Goal: Communication & Community: Connect with others

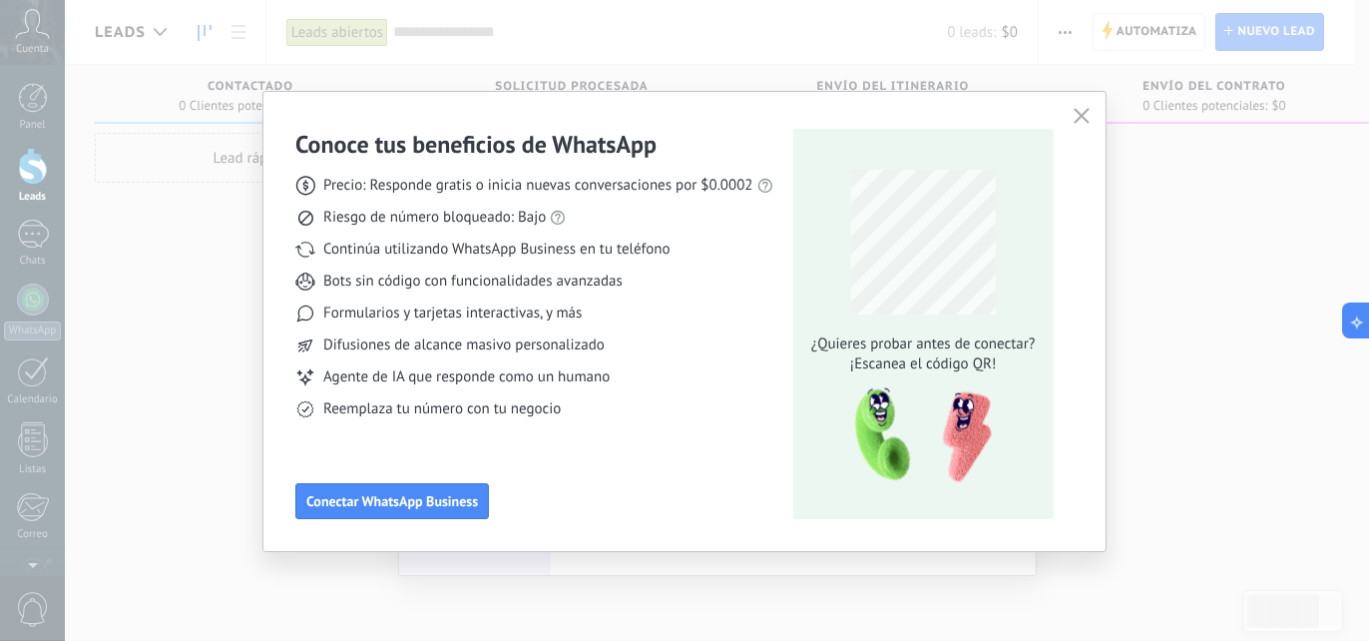
click at [1071, 113] on button "button" at bounding box center [1082, 117] width 26 height 28
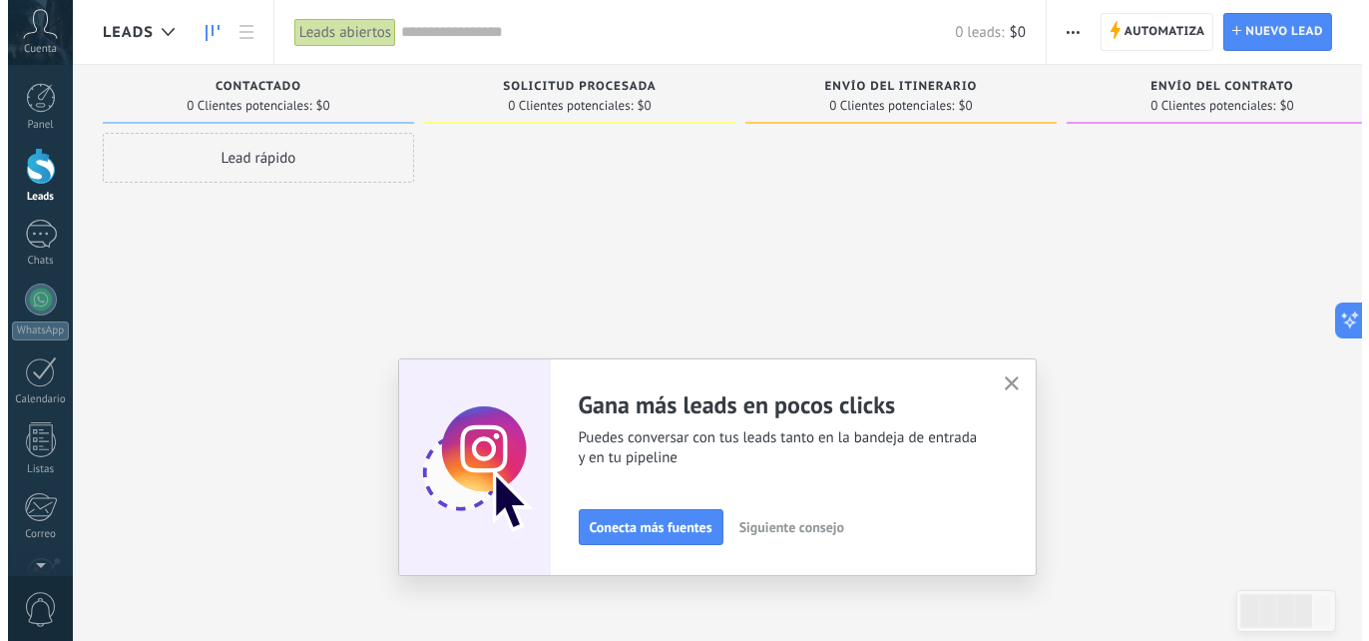
scroll to position [188, 0]
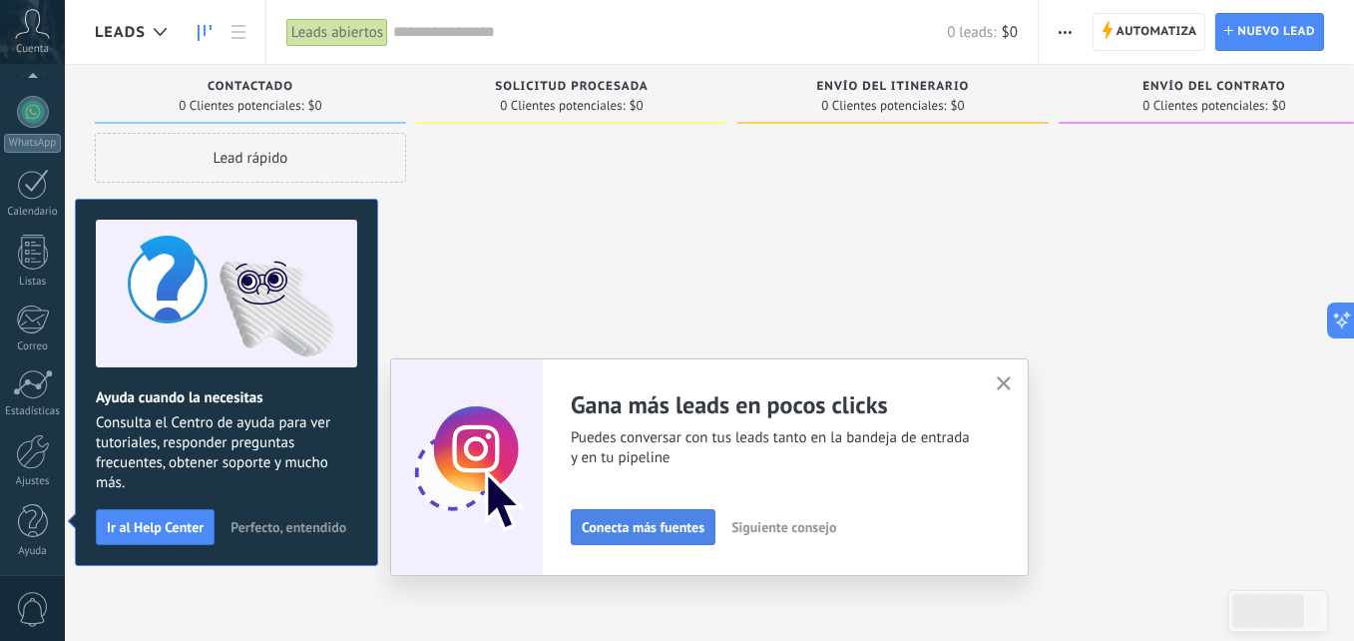
click at [696, 520] on span "Conecta más fuentes" at bounding box center [643, 527] width 123 height 14
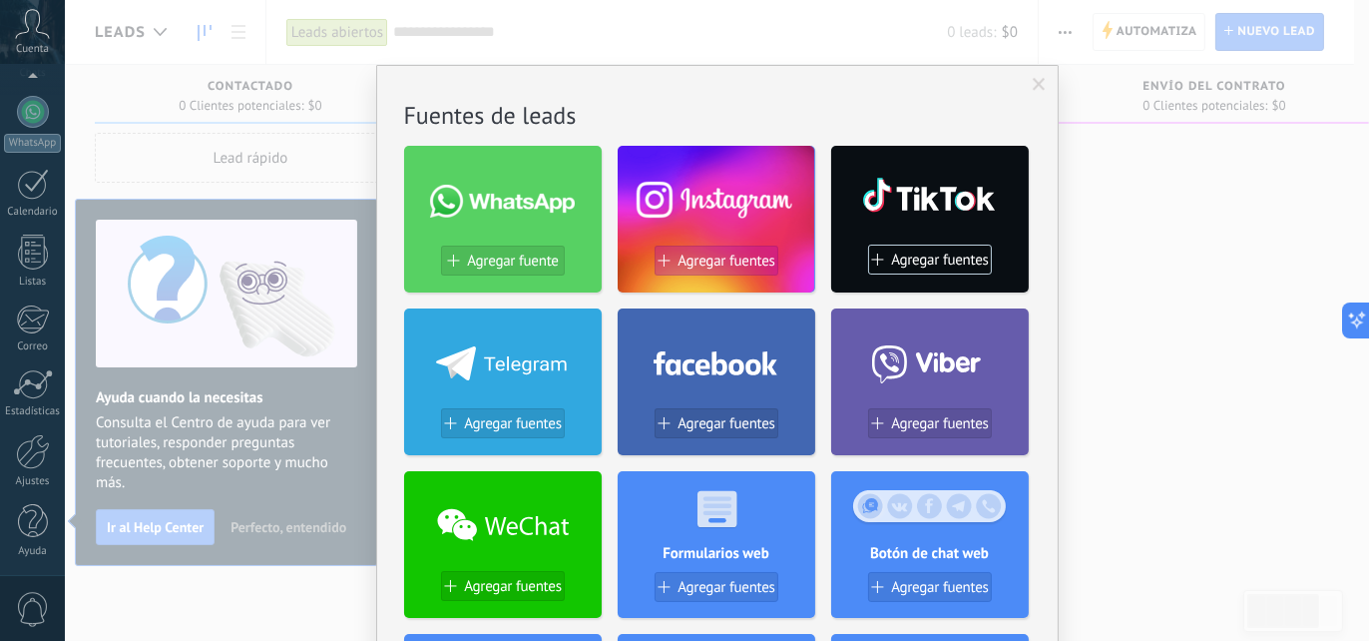
click at [700, 264] on span "Agregar fuentes" at bounding box center [726, 260] width 98 height 17
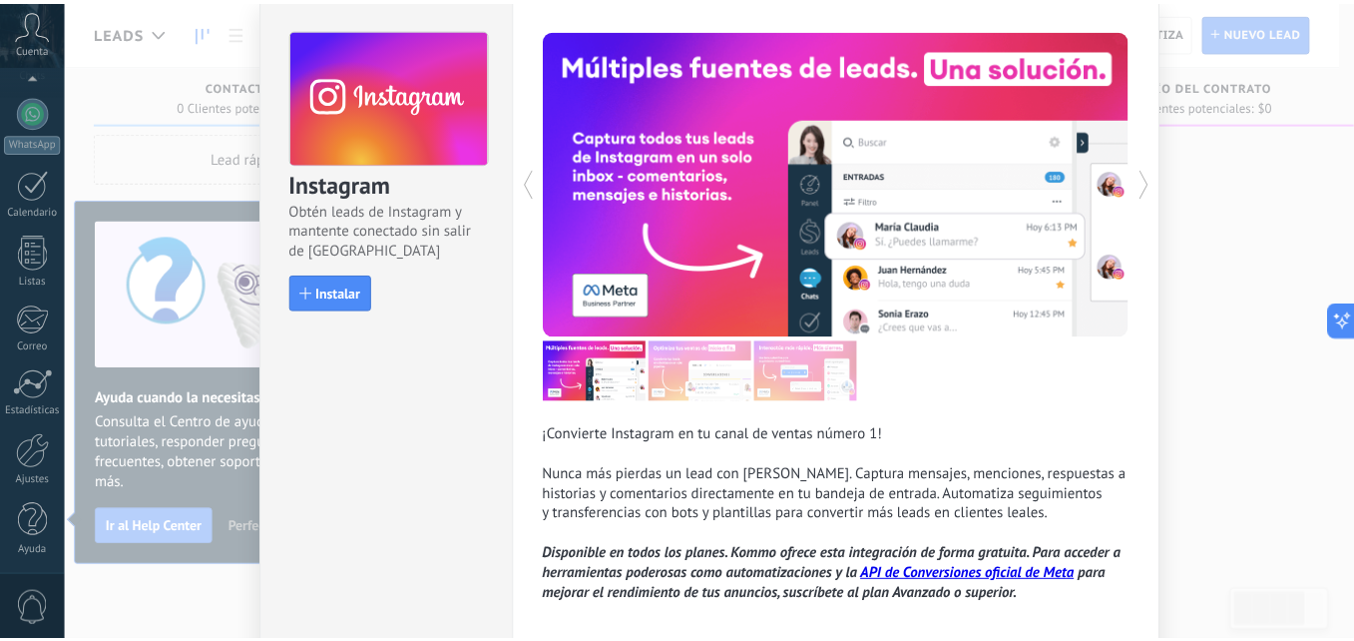
scroll to position [0, 0]
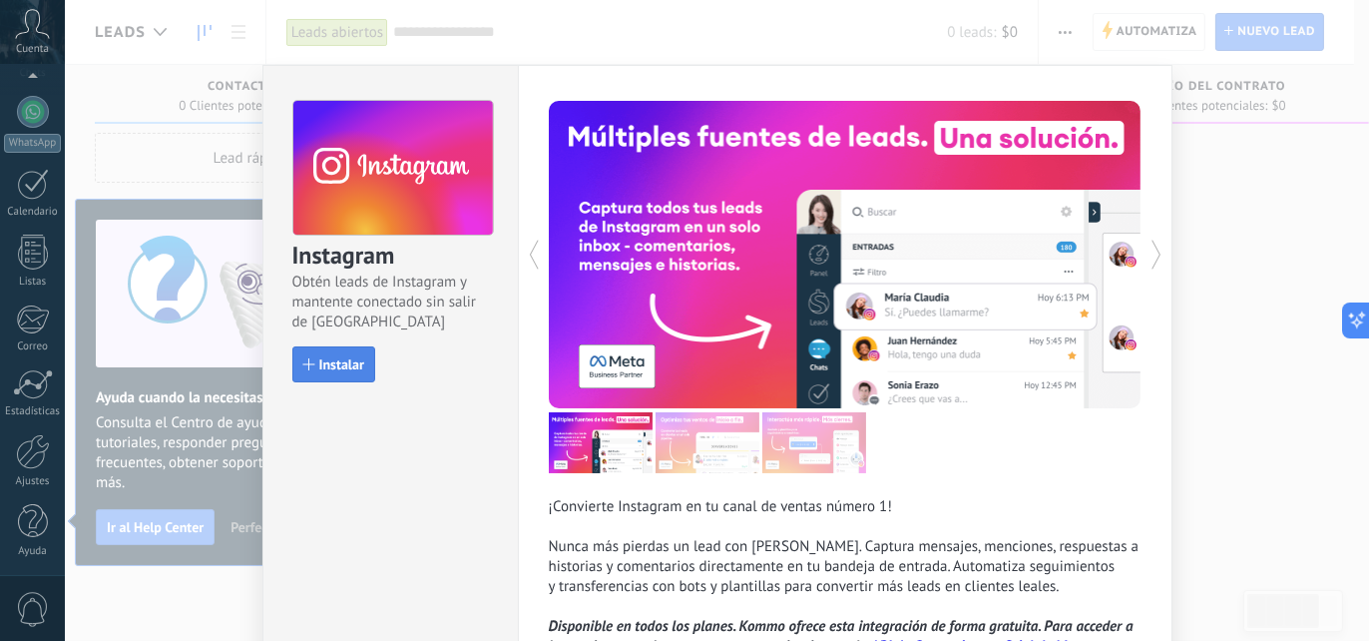
click at [364, 352] on button "Instalar" at bounding box center [333, 364] width 83 height 36
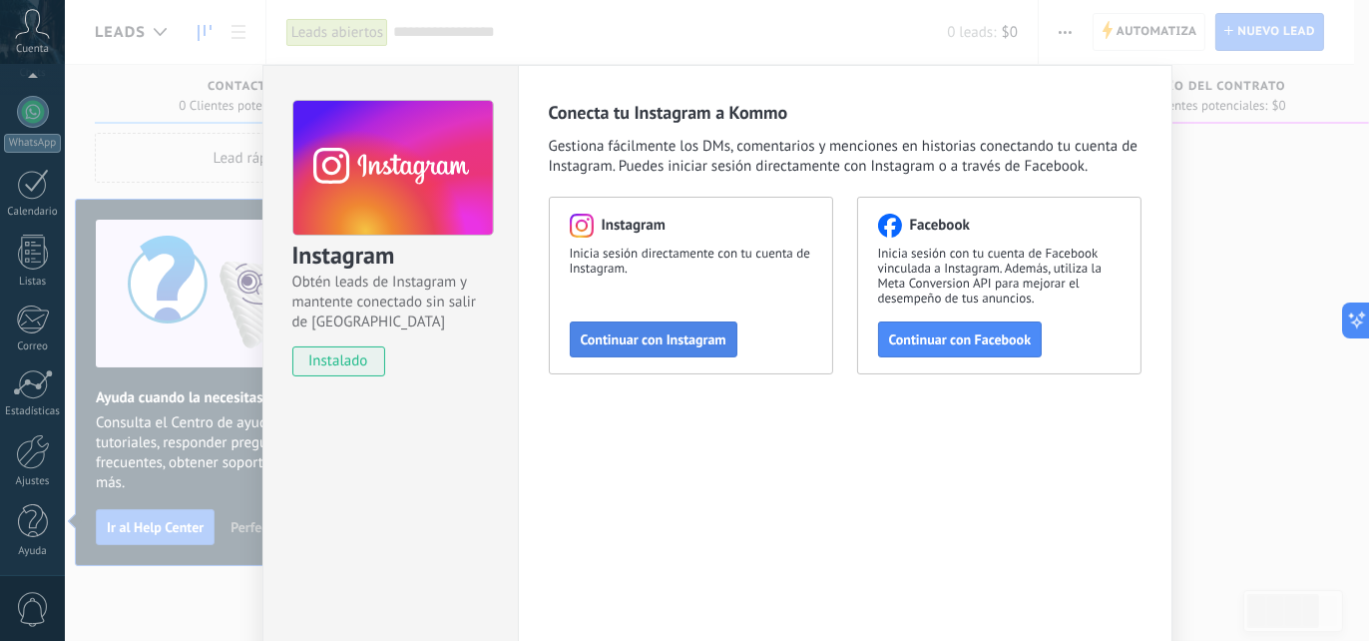
click at [706, 332] on span "Continuar con Instagram" at bounding box center [654, 339] width 146 height 14
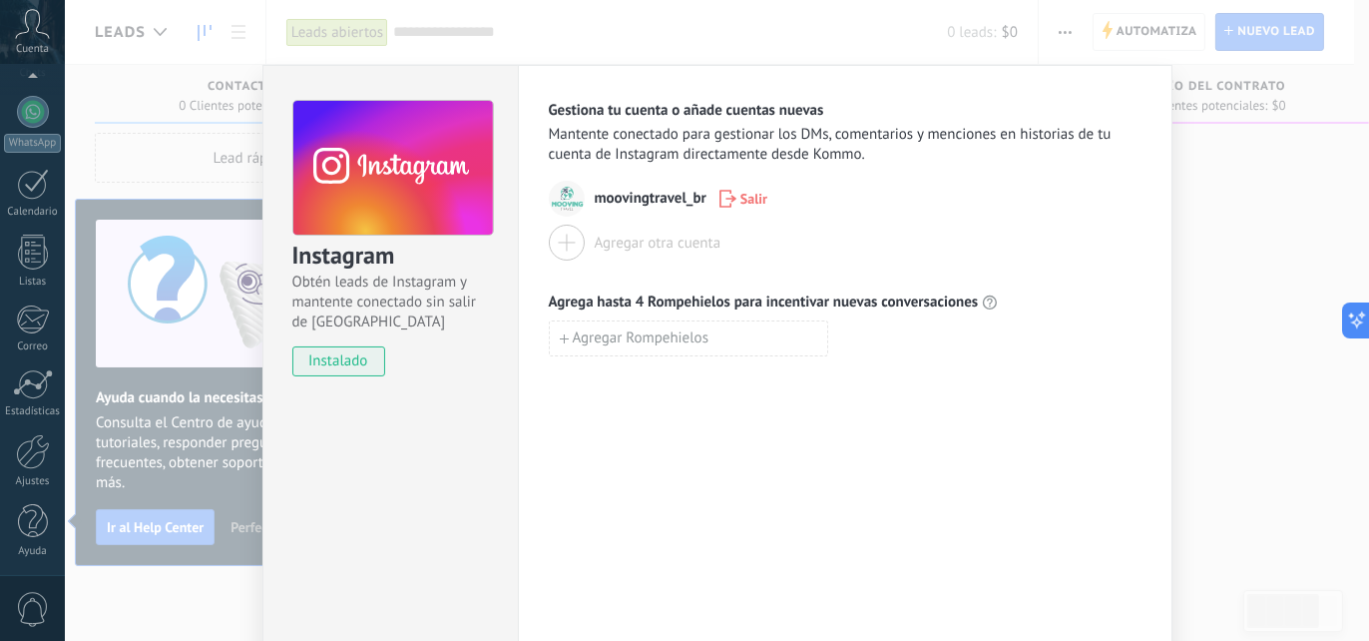
click at [1227, 229] on div "Instagram Obtén leads de Instagram y mantente conectado sin salir de Kommo inst…" at bounding box center [717, 320] width 1304 height 641
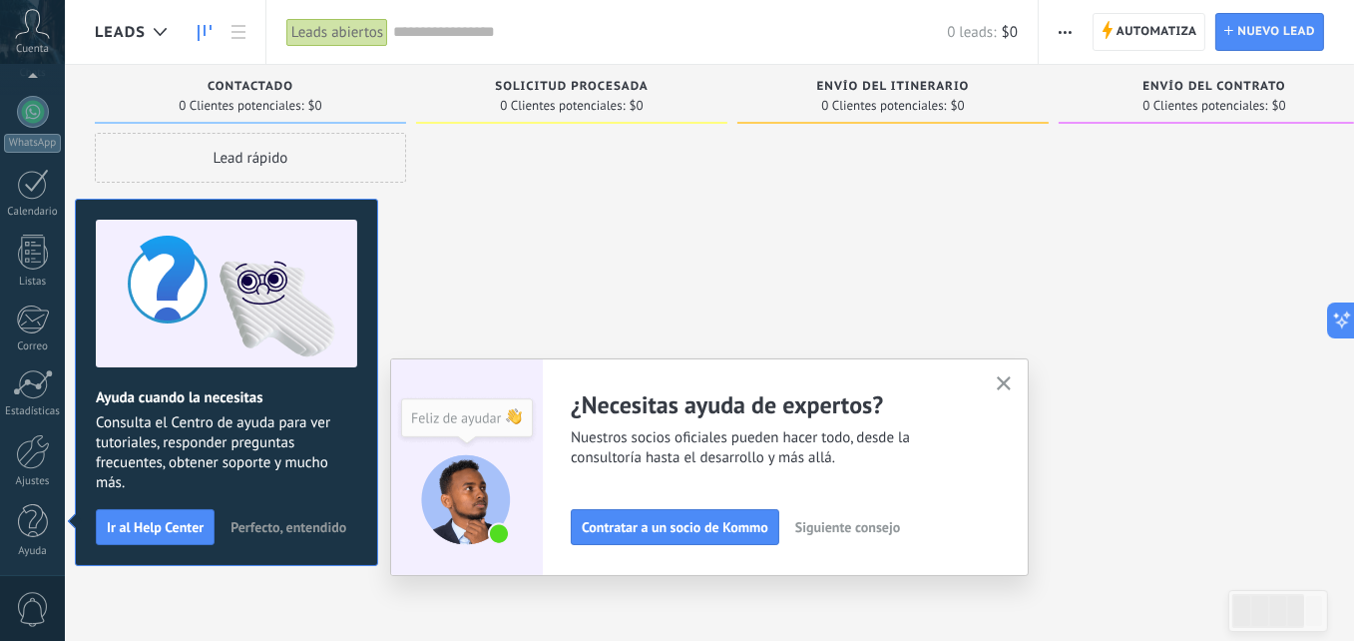
click at [1012, 384] on icon "button" at bounding box center [1004, 383] width 15 height 15
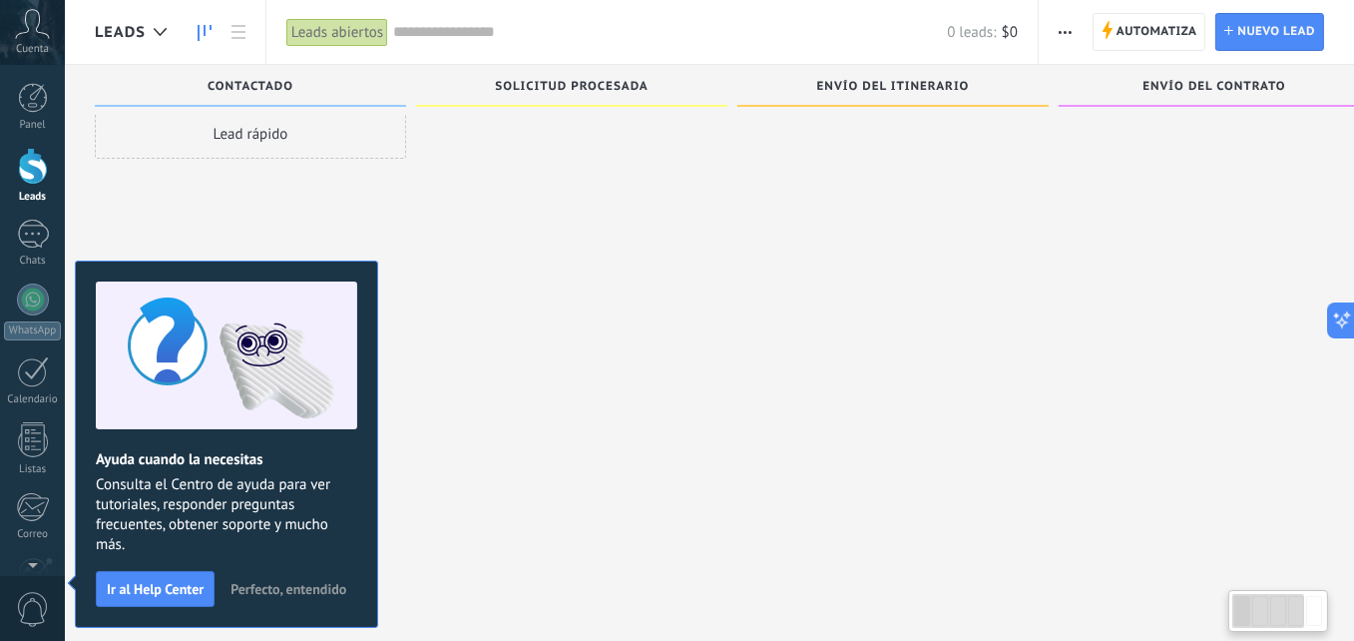
scroll to position [34, 0]
click at [40, 293] on div at bounding box center [33, 299] width 32 height 32
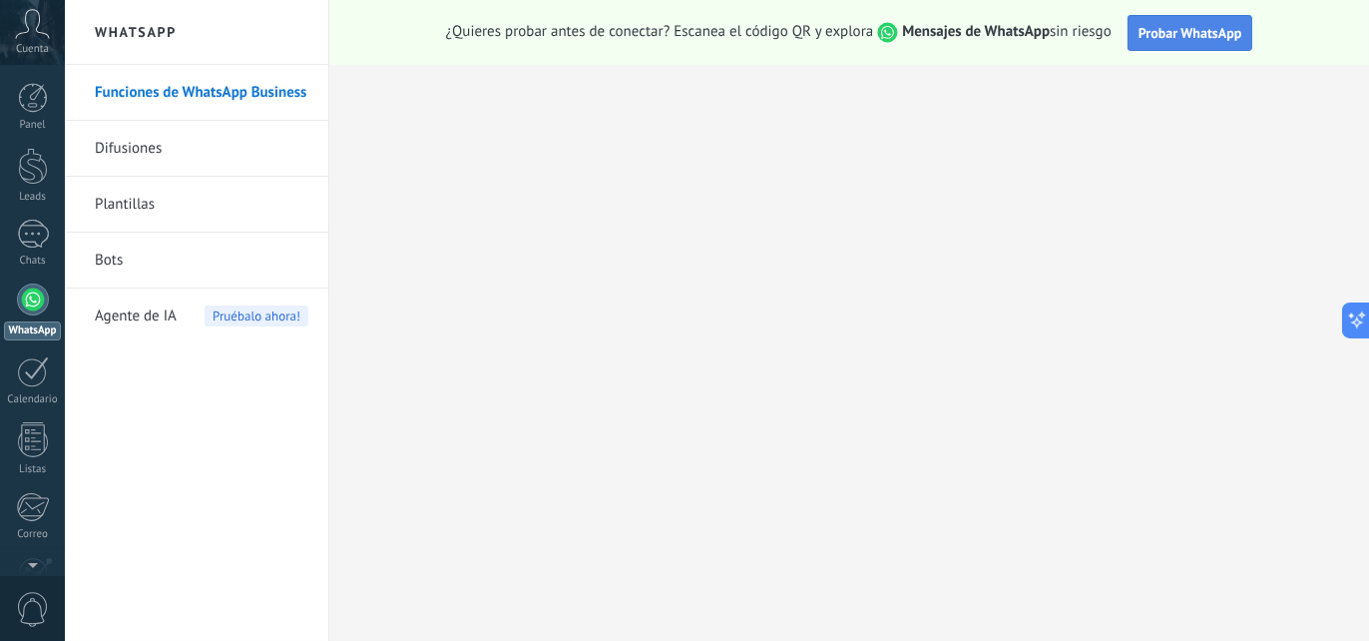
click at [1162, 37] on span "Probar WhatsApp" at bounding box center [1190, 33] width 104 height 18
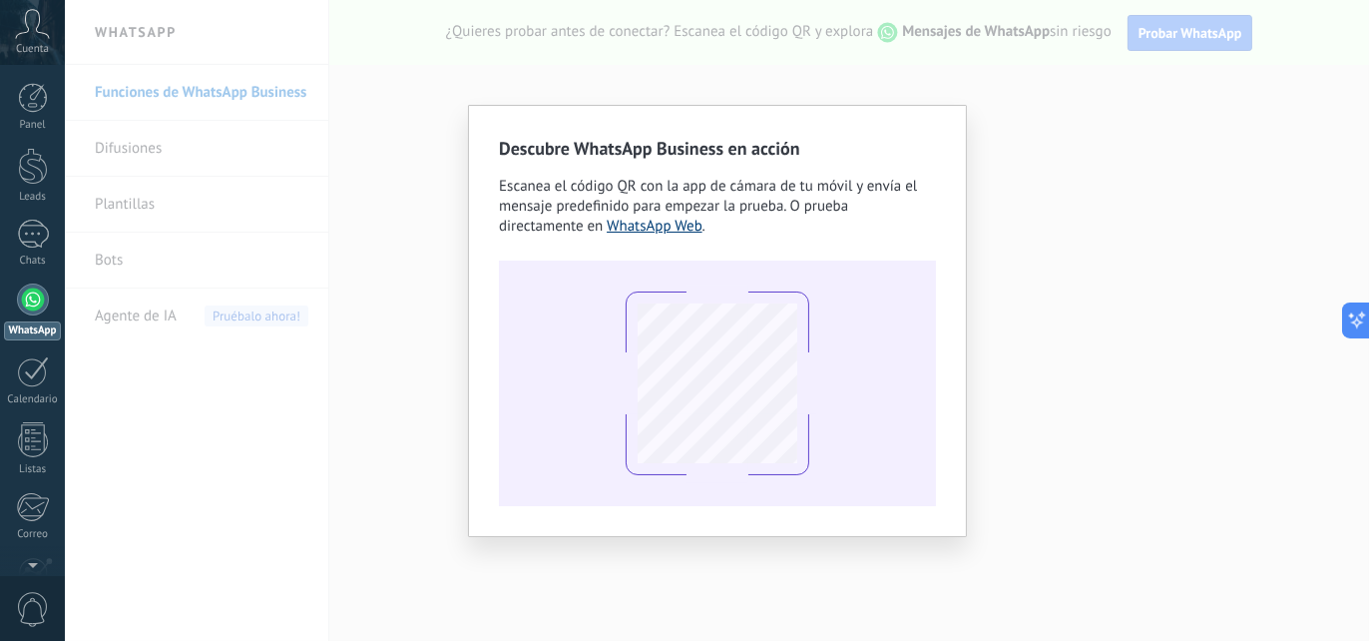
click at [655, 228] on link "WhatsApp Web" at bounding box center [655, 225] width 96 height 19
click at [667, 227] on link "WhatsApp Web" at bounding box center [655, 225] width 96 height 19
click at [1157, 150] on div "Descubre WhatsApp Business en acción Escanea el código QR con la app de cámara …" at bounding box center [717, 320] width 1304 height 641
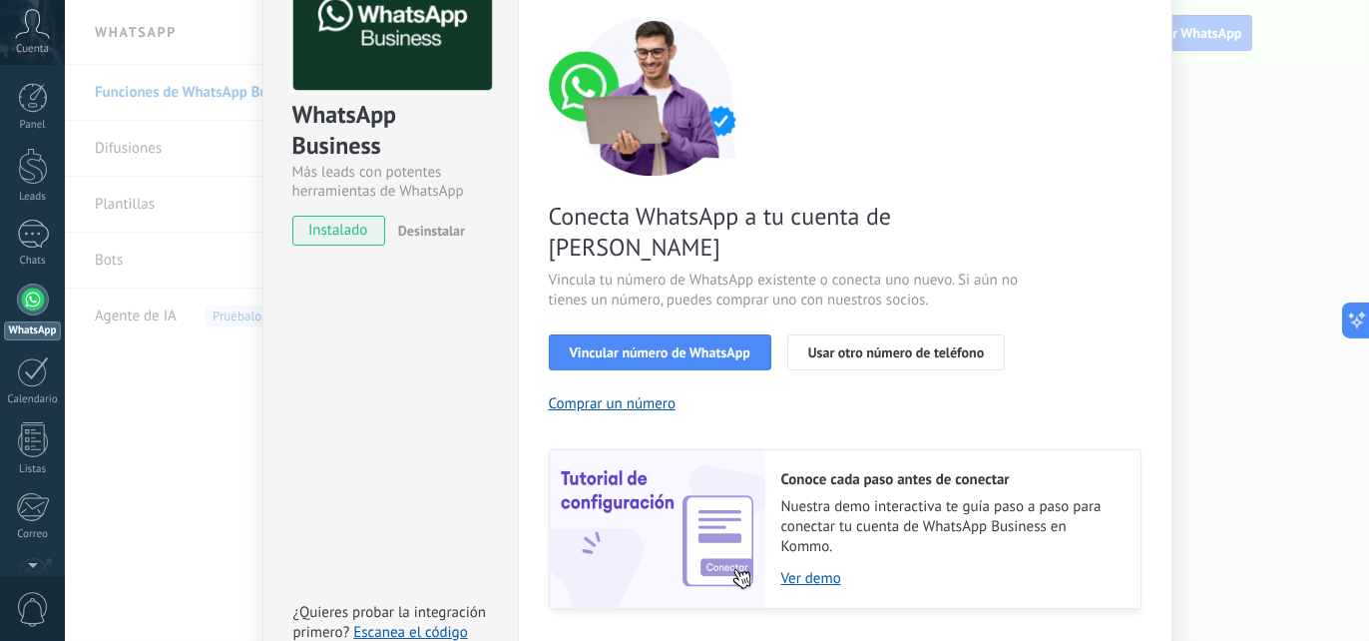
scroll to position [100, 0]
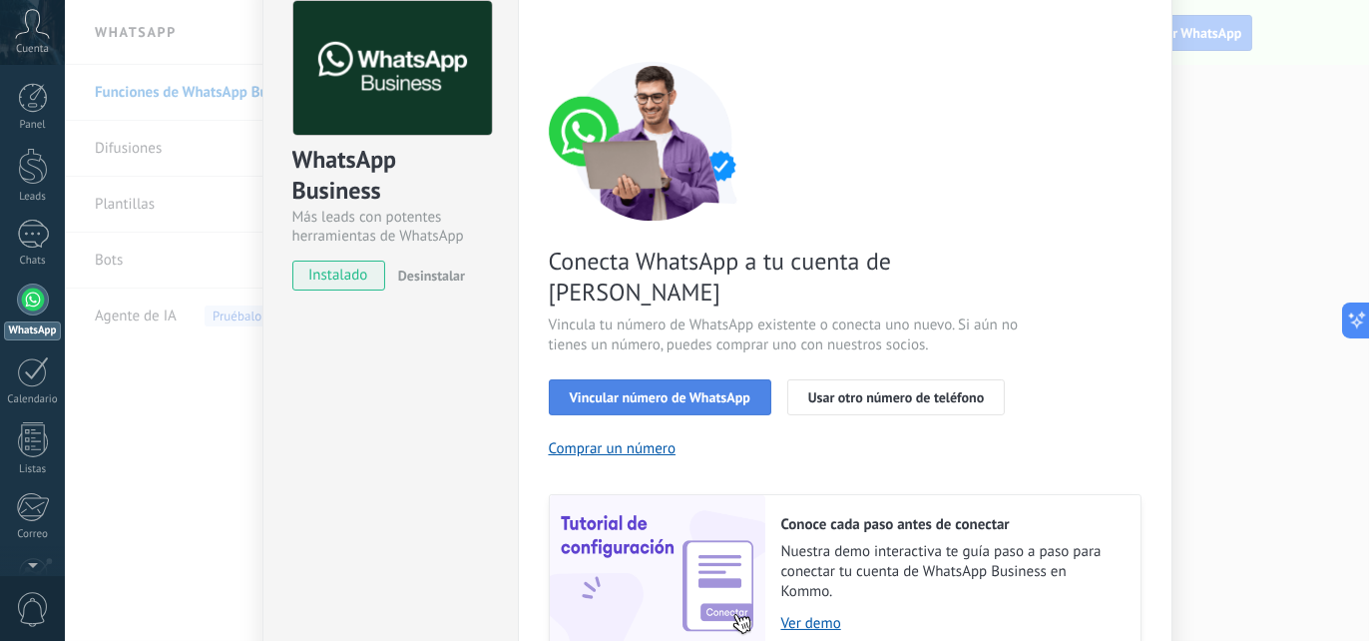
click at [599, 390] on span "Vincular número de WhatsApp" at bounding box center [660, 397] width 181 height 14
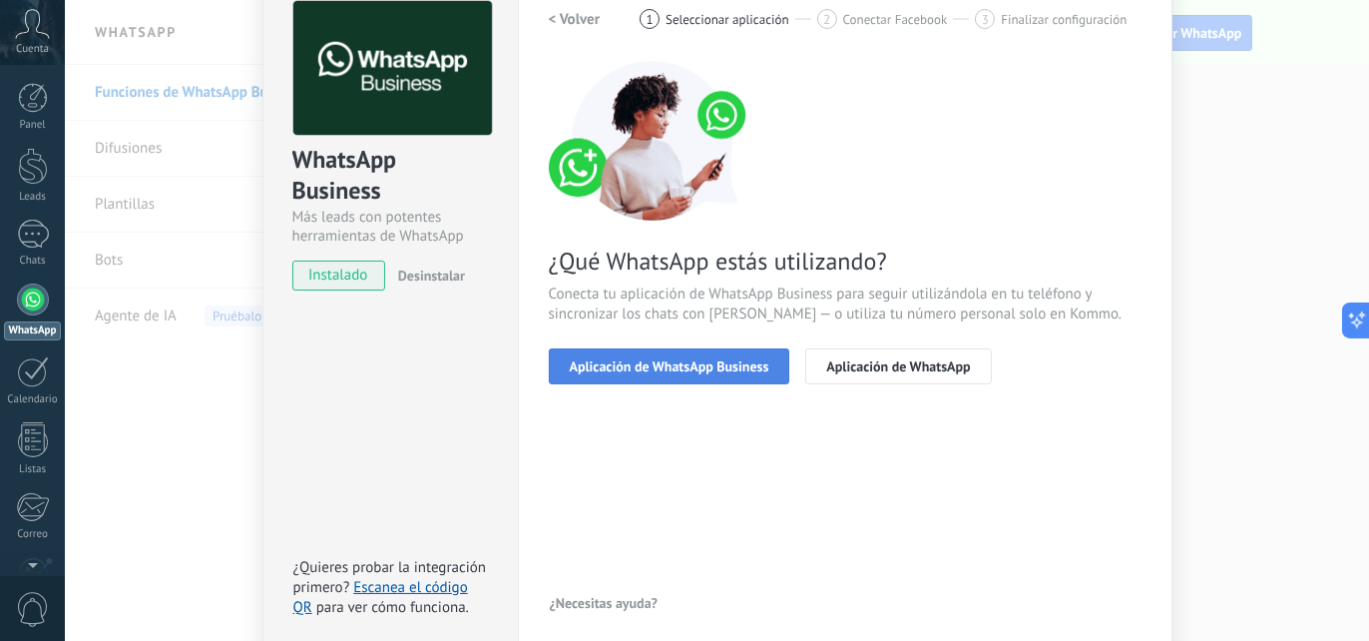
click at [666, 372] on span "Aplicación de WhatsApp Business" at bounding box center [670, 366] width 200 height 14
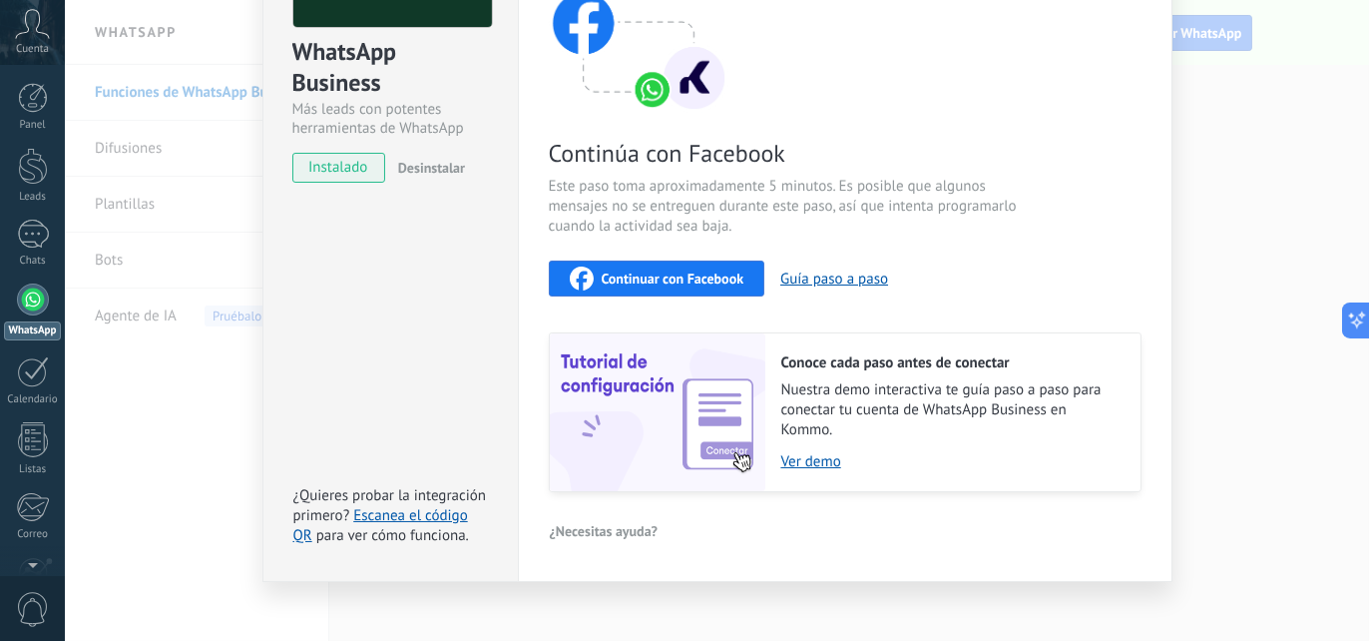
scroll to position [221, 0]
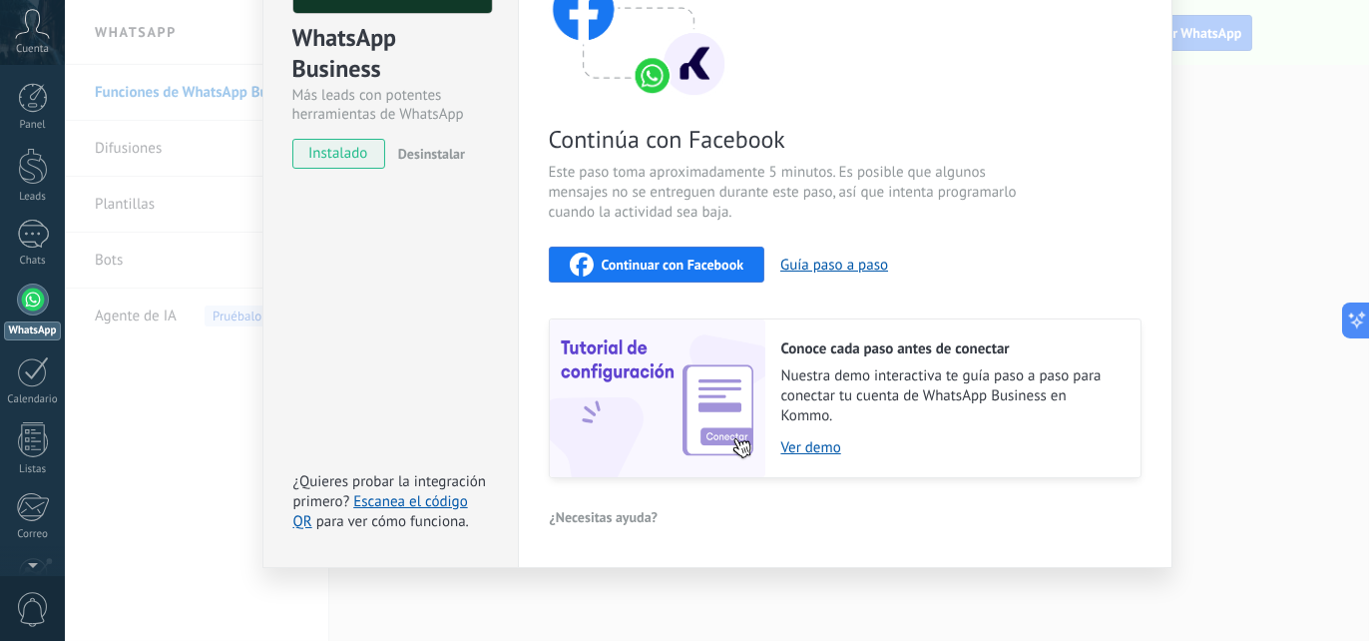
click at [682, 276] on button "Continuar con Facebook" at bounding box center [657, 264] width 216 height 36
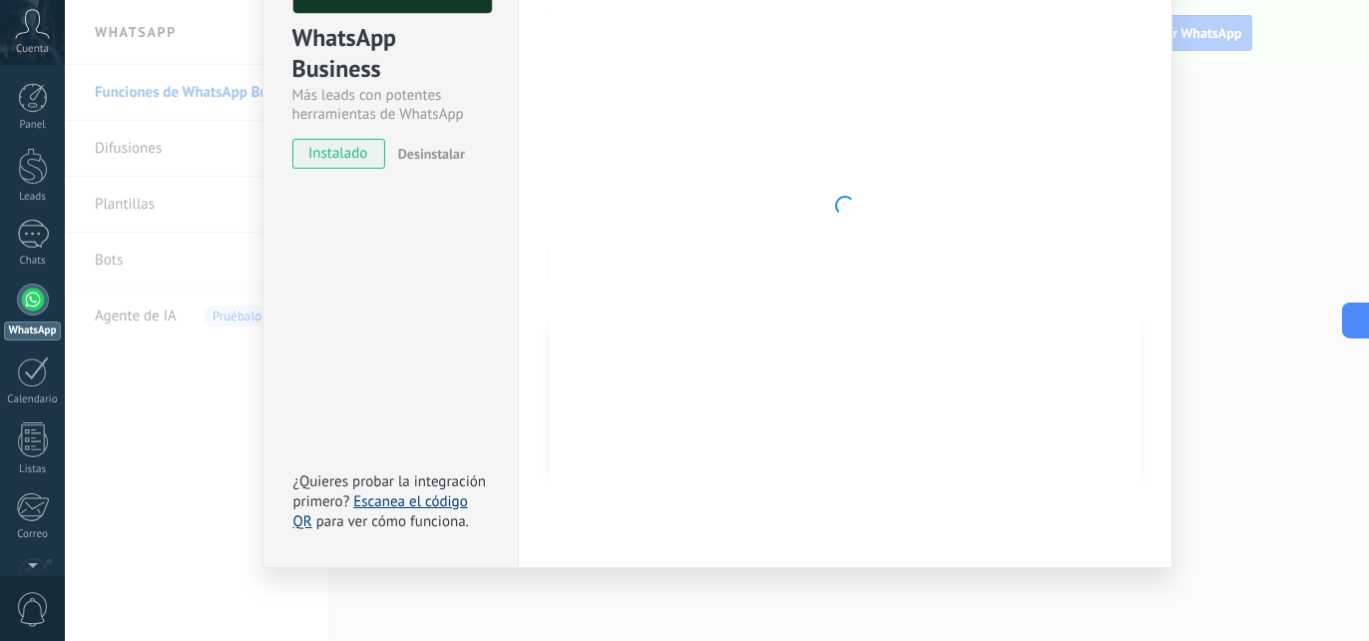
click at [433, 498] on link "Escanea el código QR" at bounding box center [380, 511] width 175 height 39
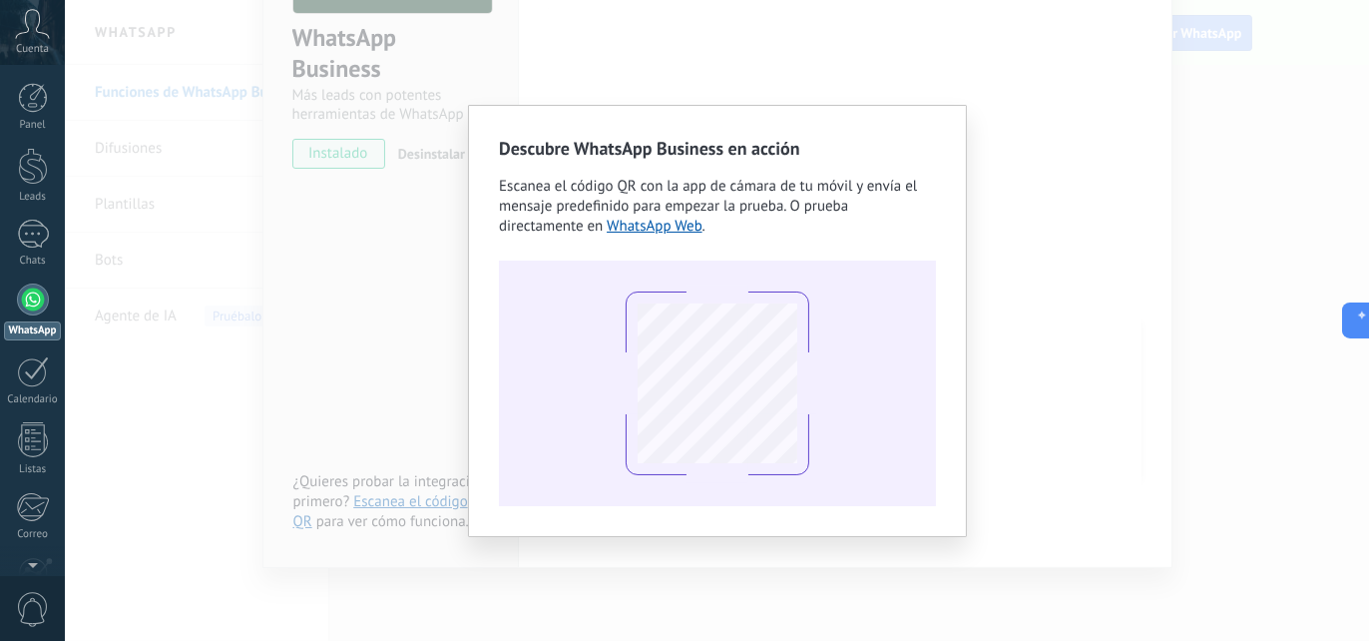
click at [1132, 113] on div "Descubre WhatsApp Business en acción Escanea el código QR con la app de cámara …" at bounding box center [717, 320] width 1304 height 641
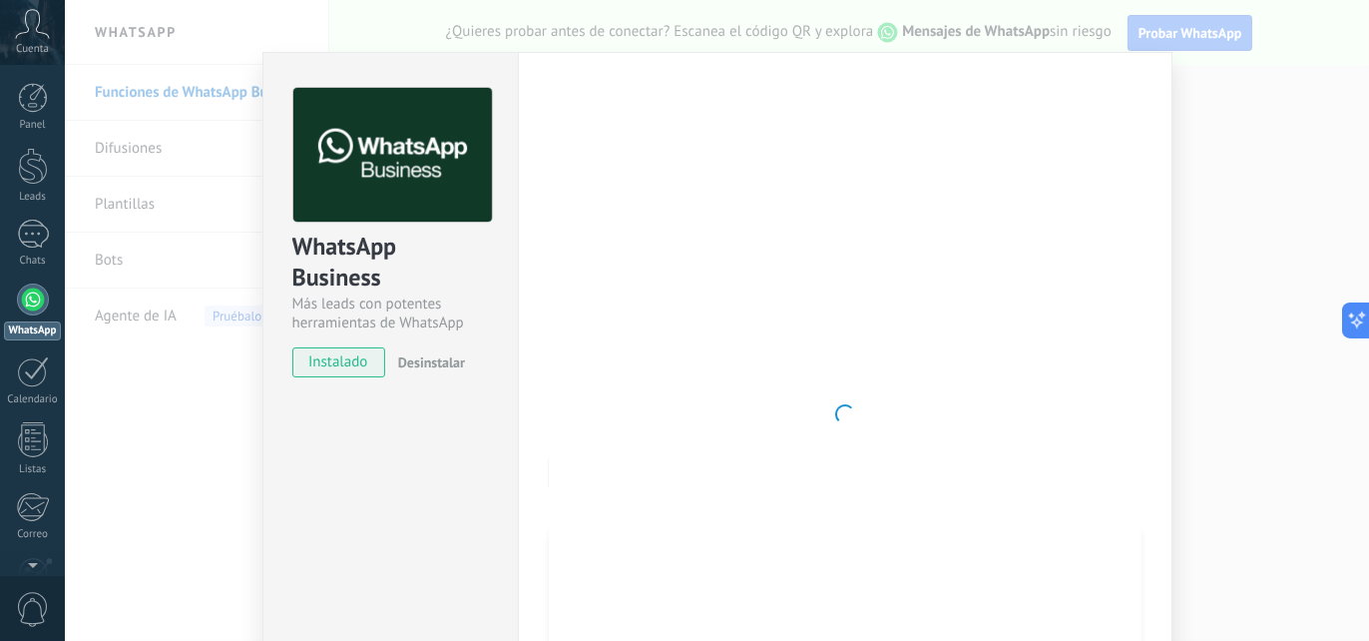
scroll to position [0, 0]
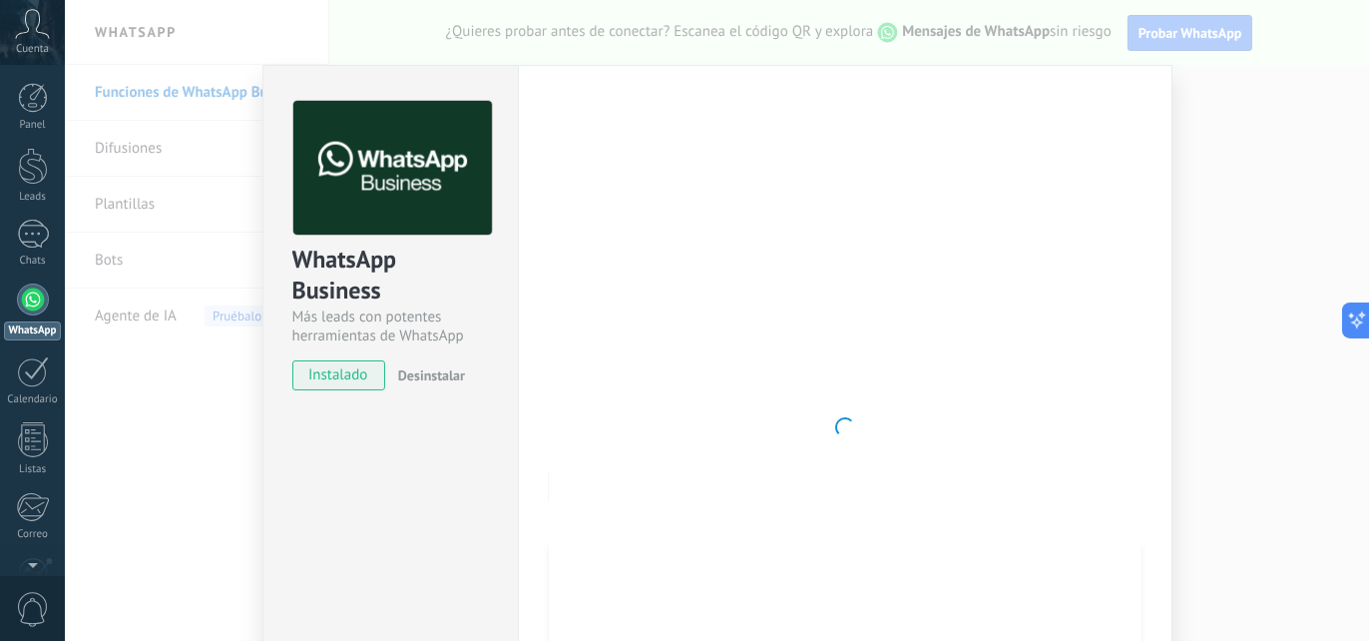
click at [1248, 141] on div "WhatsApp Business Más leads con potentes herramientas de WhatsApp instalado Des…" at bounding box center [717, 320] width 1304 height 641
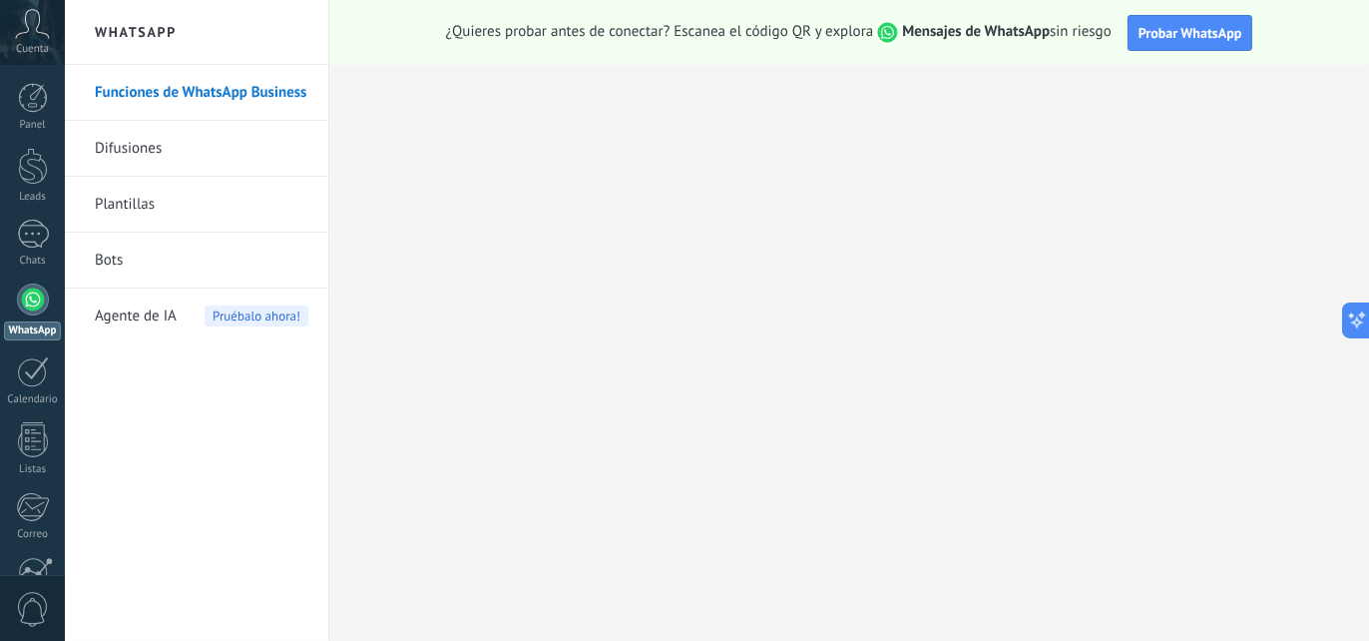
click at [44, 47] on span "Cuenta" at bounding box center [32, 49] width 33 height 13
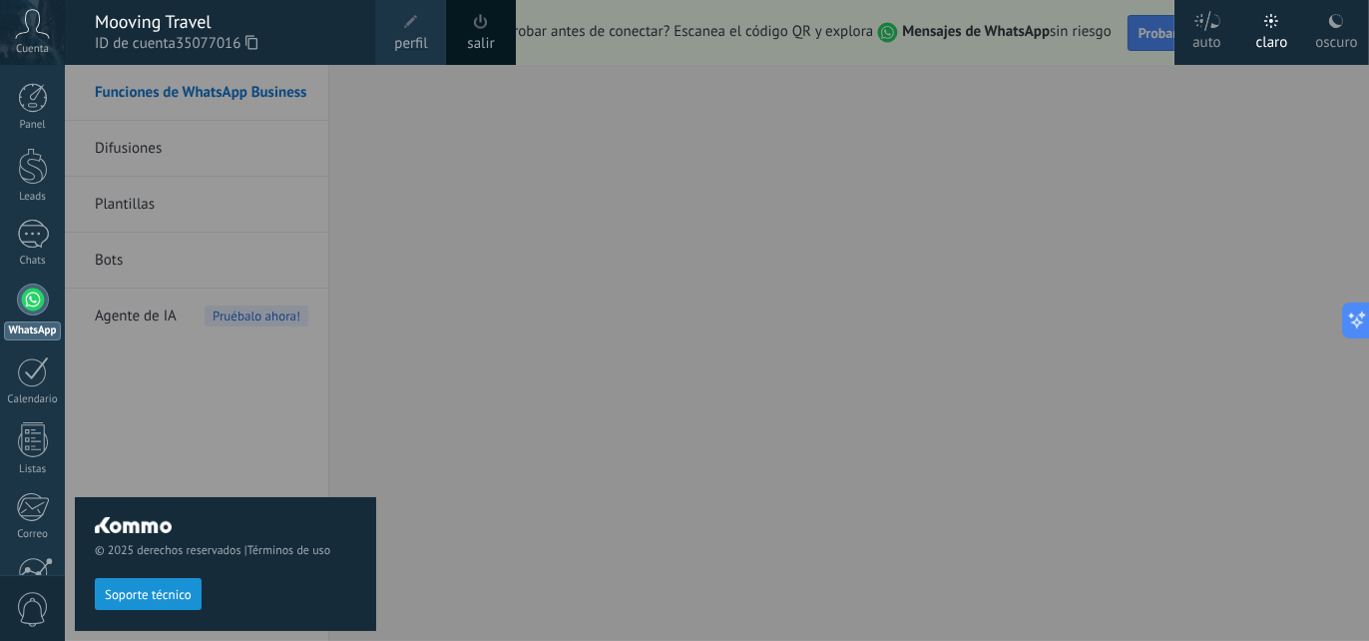
click at [402, 128] on div at bounding box center [749, 320] width 1369 height 641
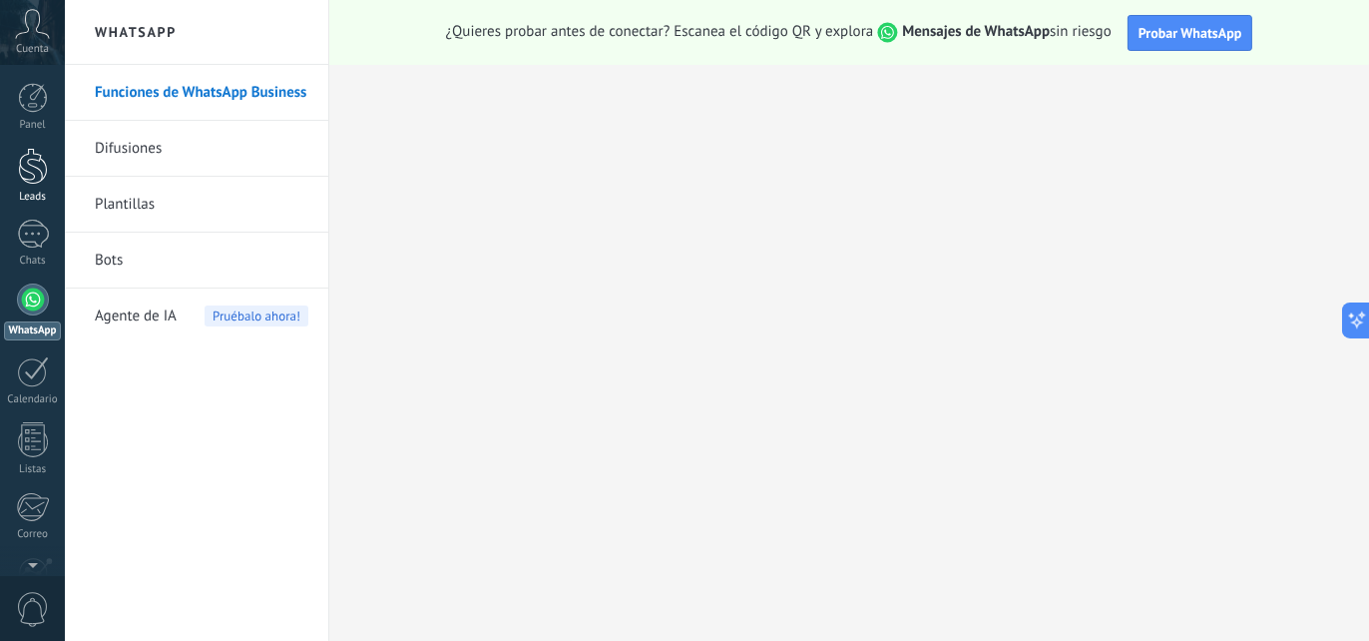
click at [48, 178] on link "Leads" at bounding box center [32, 176] width 65 height 56
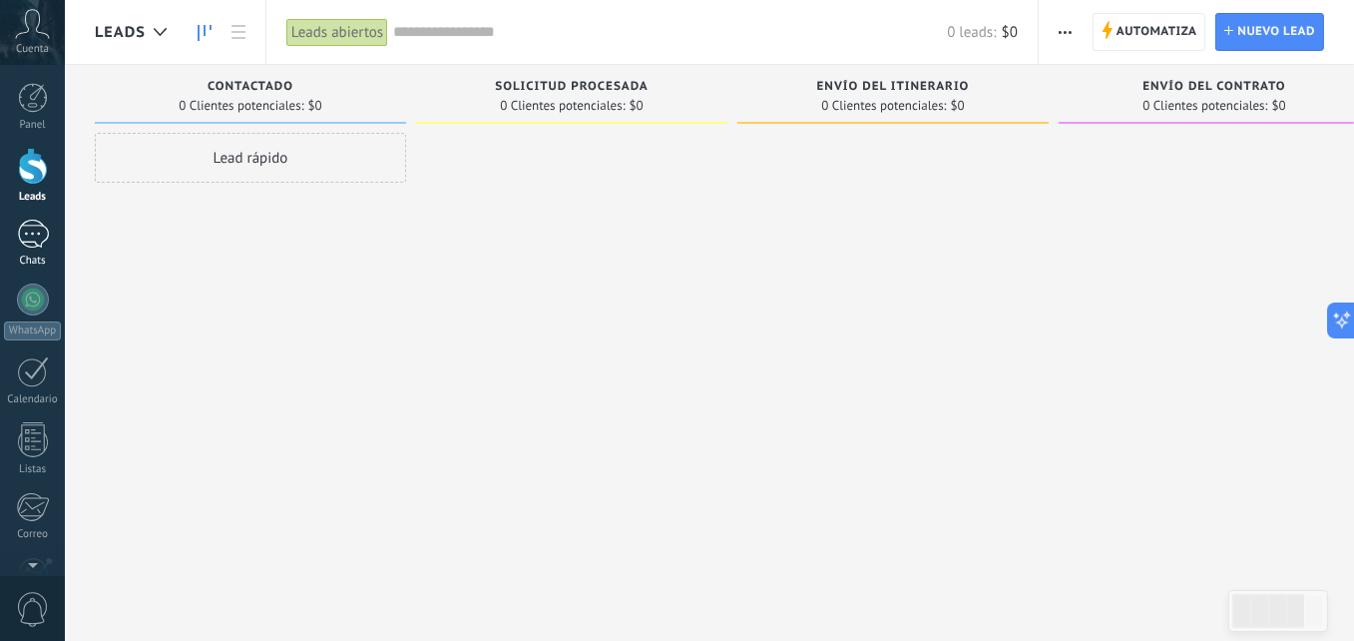
click at [33, 249] on link "Chats" at bounding box center [32, 243] width 65 height 48
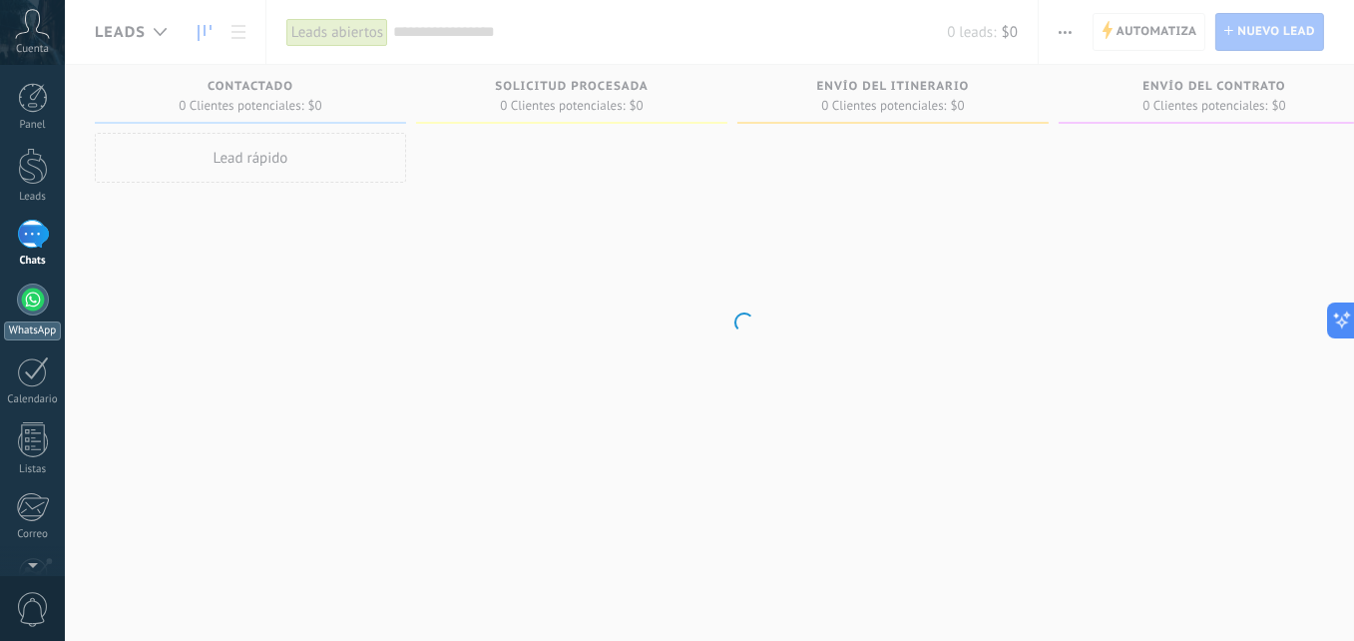
click at [45, 314] on link "WhatsApp" at bounding box center [32, 311] width 65 height 57
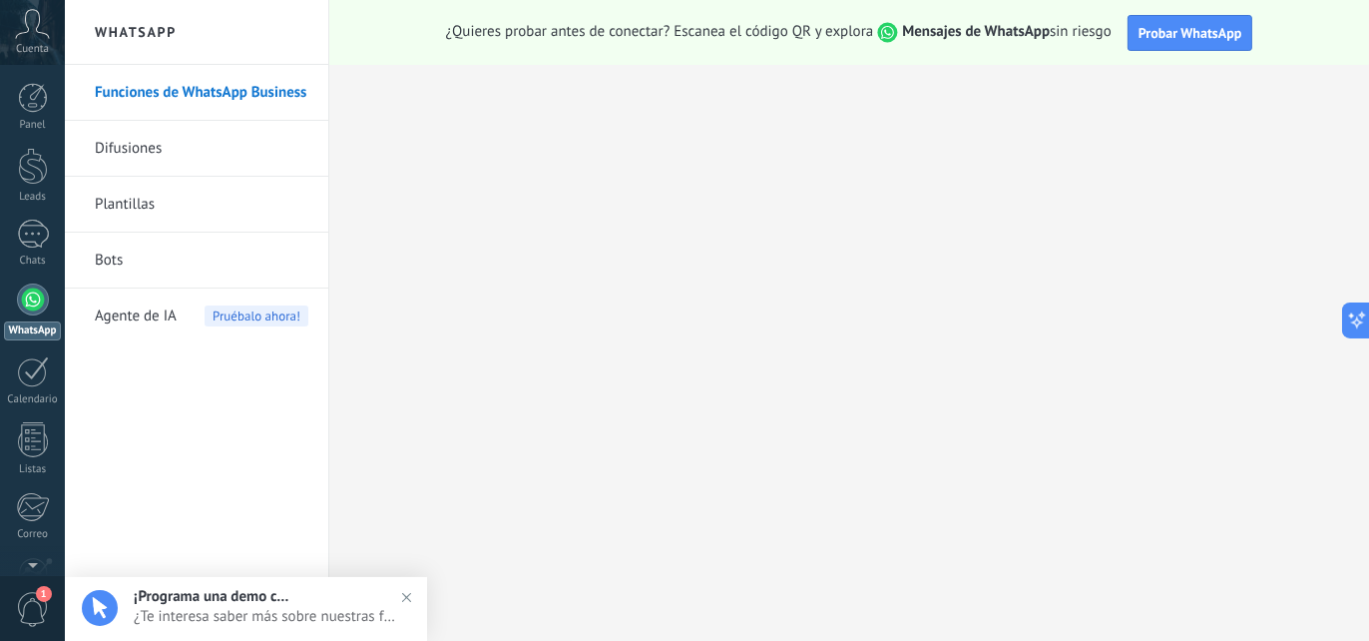
scroll to position [31, 0]
click at [39, 592] on span "1" at bounding box center [44, 594] width 16 height 16
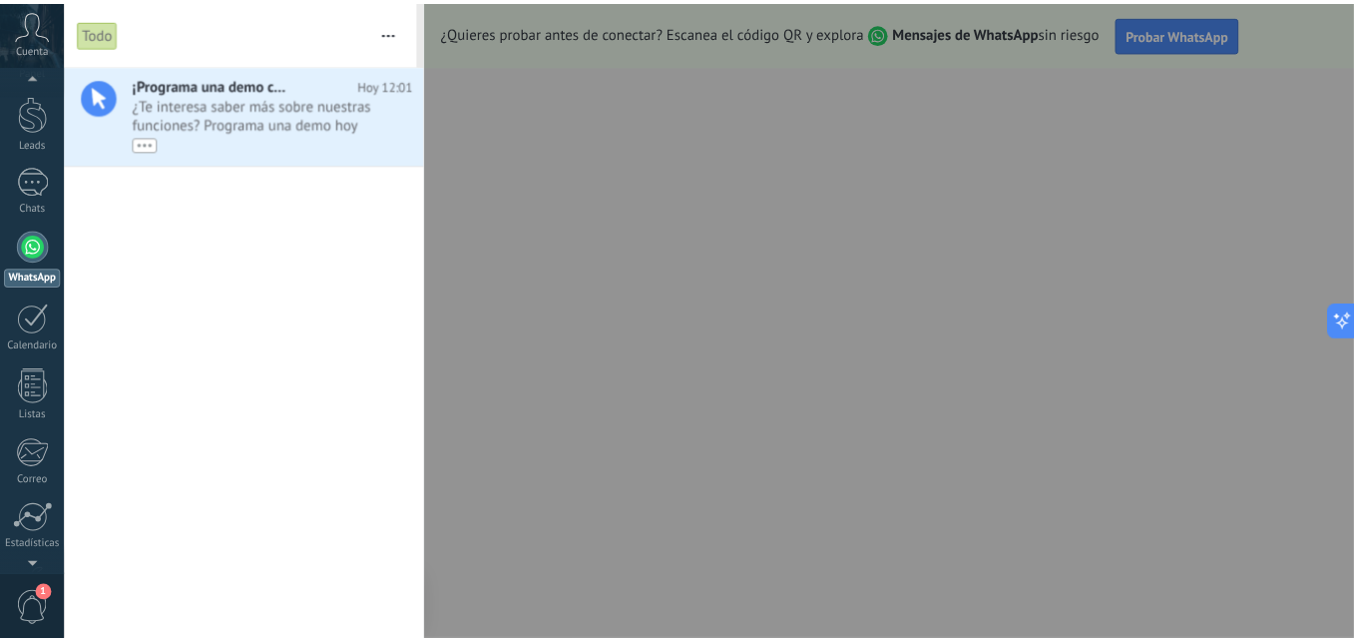
scroll to position [0, 0]
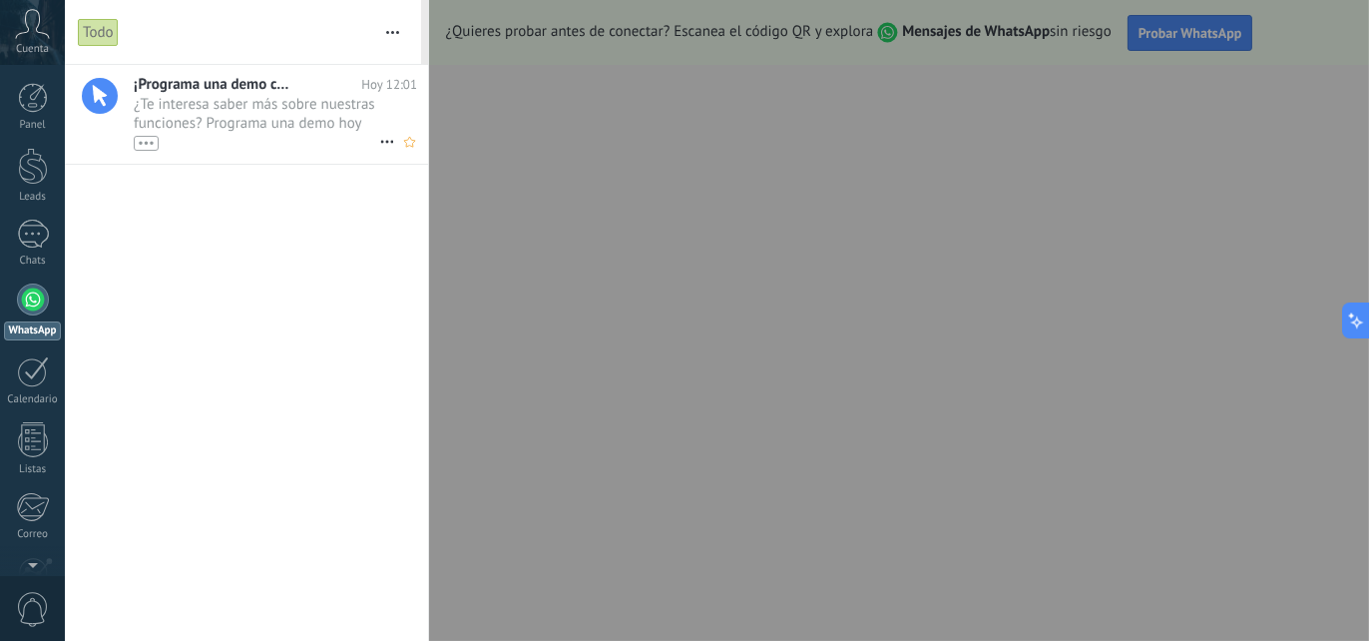
click at [141, 141] on div "•••" at bounding box center [146, 143] width 25 height 15
click at [47, 235] on div at bounding box center [33, 233] width 32 height 29
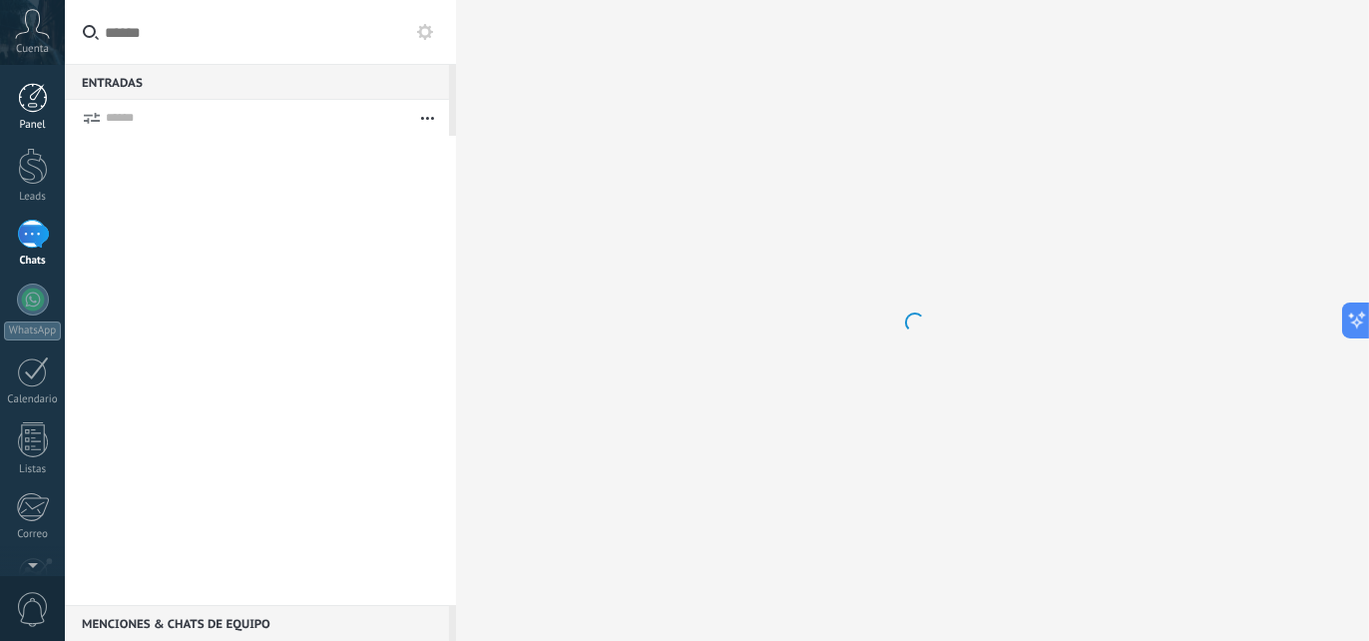
click at [40, 100] on div at bounding box center [33, 98] width 30 height 30
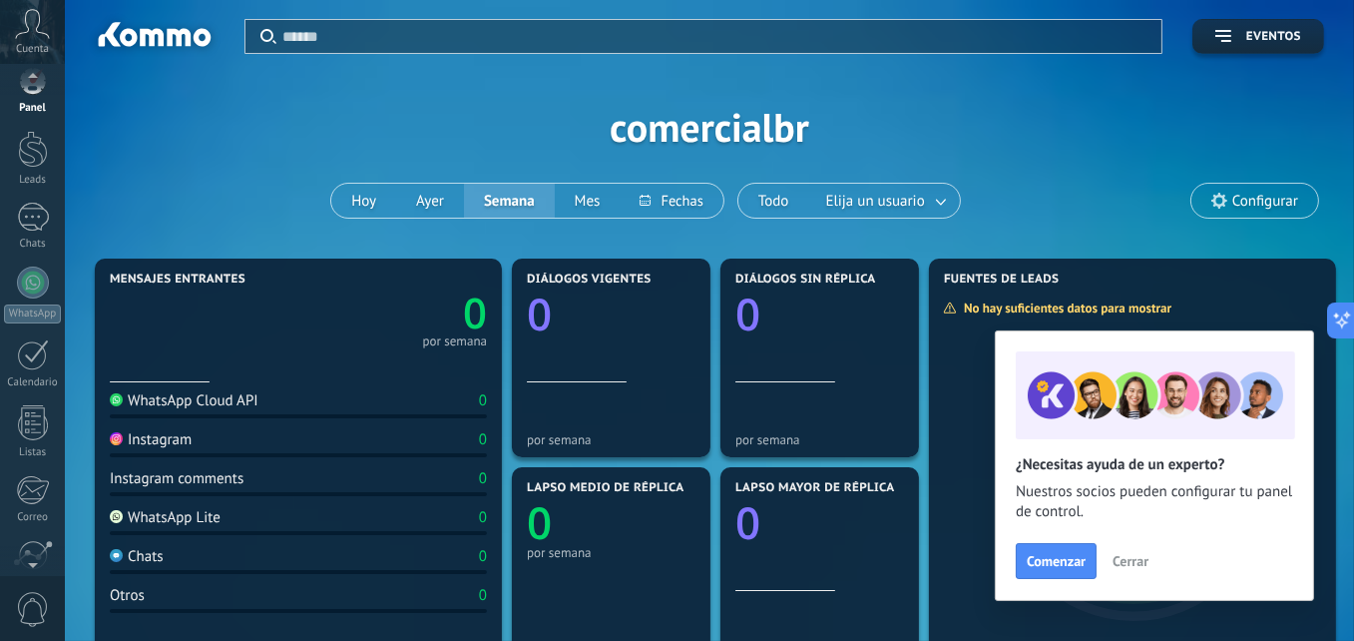
click at [37, 590] on div "0" at bounding box center [32, 608] width 65 height 66
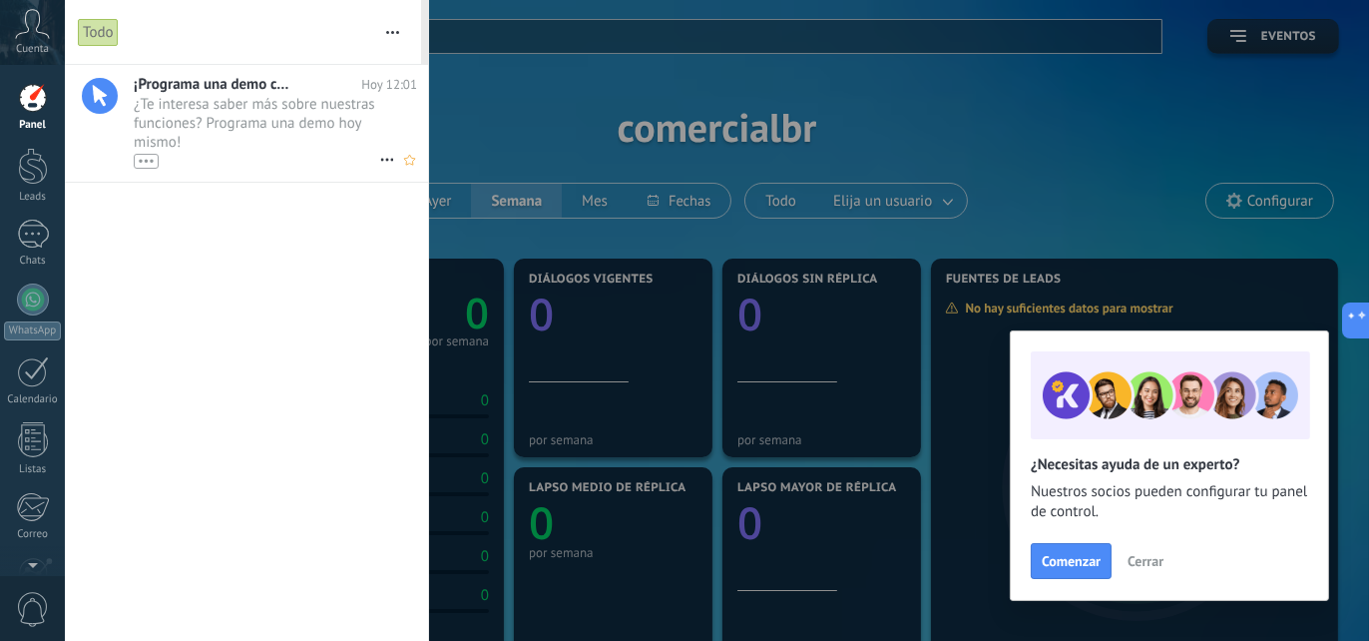
click at [205, 115] on span "¿Te interesa saber más sobre nuestras funciones? Programa una demo hoy mismo! •…" at bounding box center [256, 132] width 245 height 74
click at [17, 40] on div "Cuenta" at bounding box center [32, 32] width 65 height 65
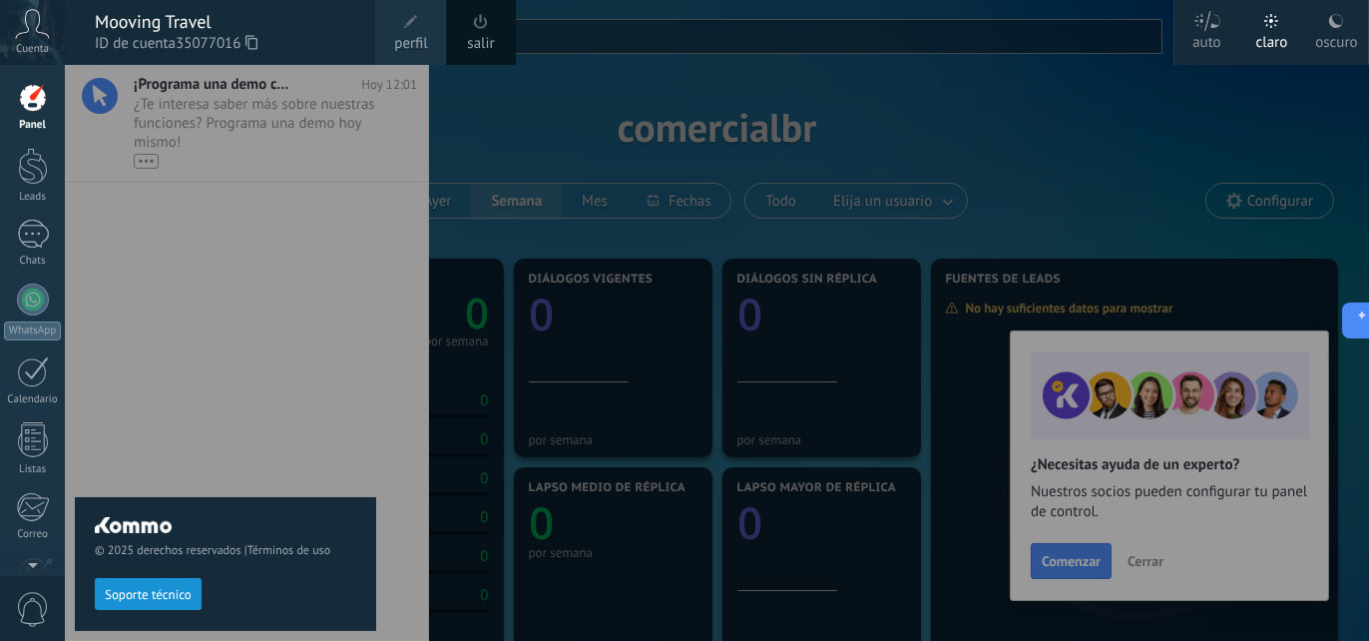
click at [1031, 121] on div at bounding box center [749, 320] width 1369 height 641
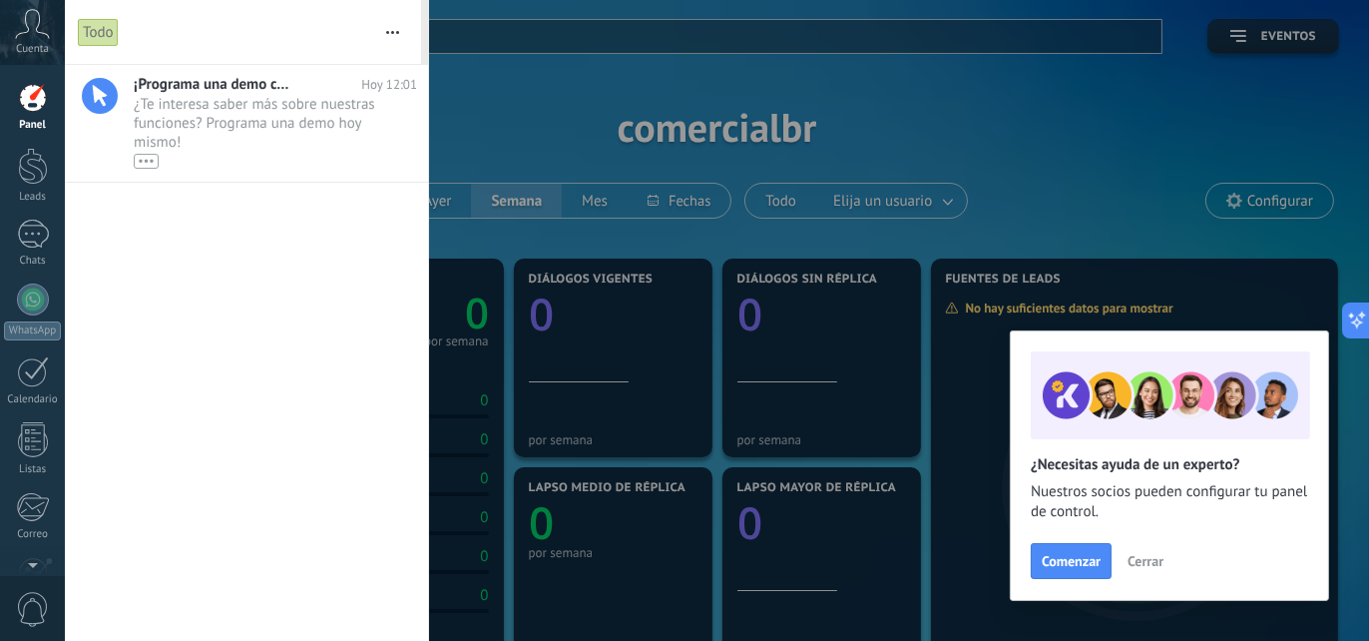
click at [1019, 84] on div at bounding box center [684, 320] width 1369 height 641
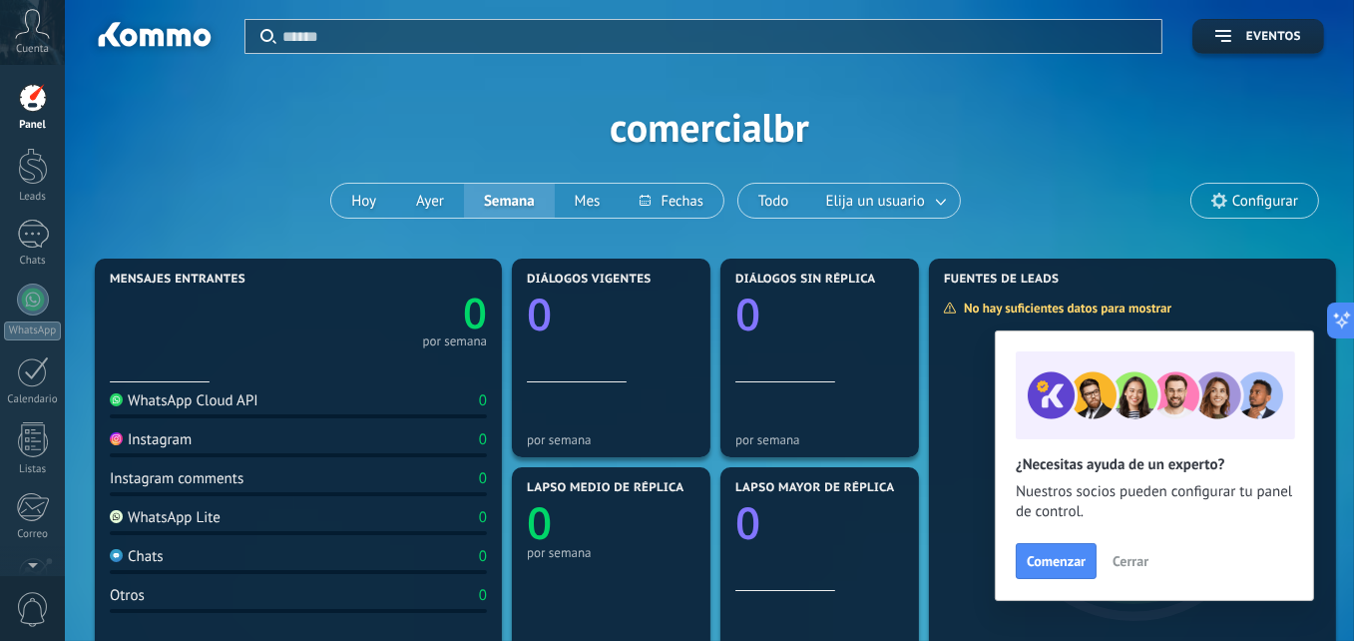
click at [221, 173] on div "Aplicar Eventos comercialbr [DATE] [DATE] Semana Mes Todo Elija un usuario Conf…" at bounding box center [709, 126] width 1229 height 253
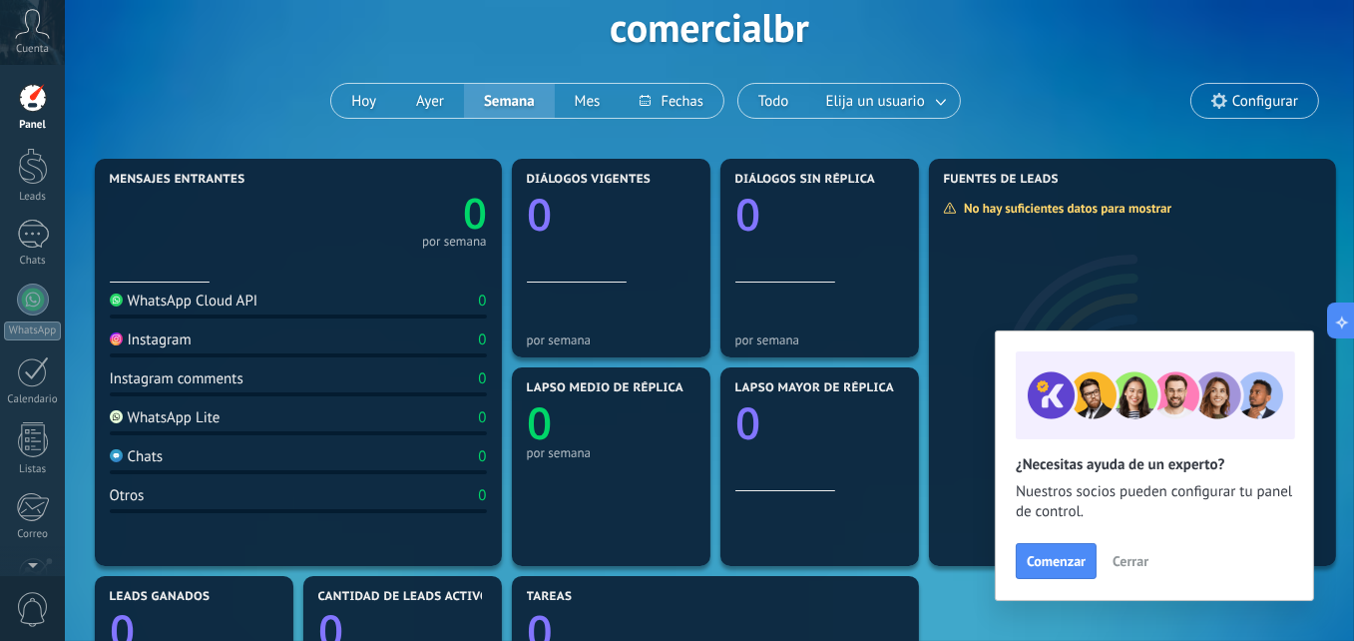
click at [236, 79] on div "Aplicar Eventos comercialbr [DATE] [DATE] Semana Mes Todo Elija un usuario Conf…" at bounding box center [709, 26] width 1229 height 253
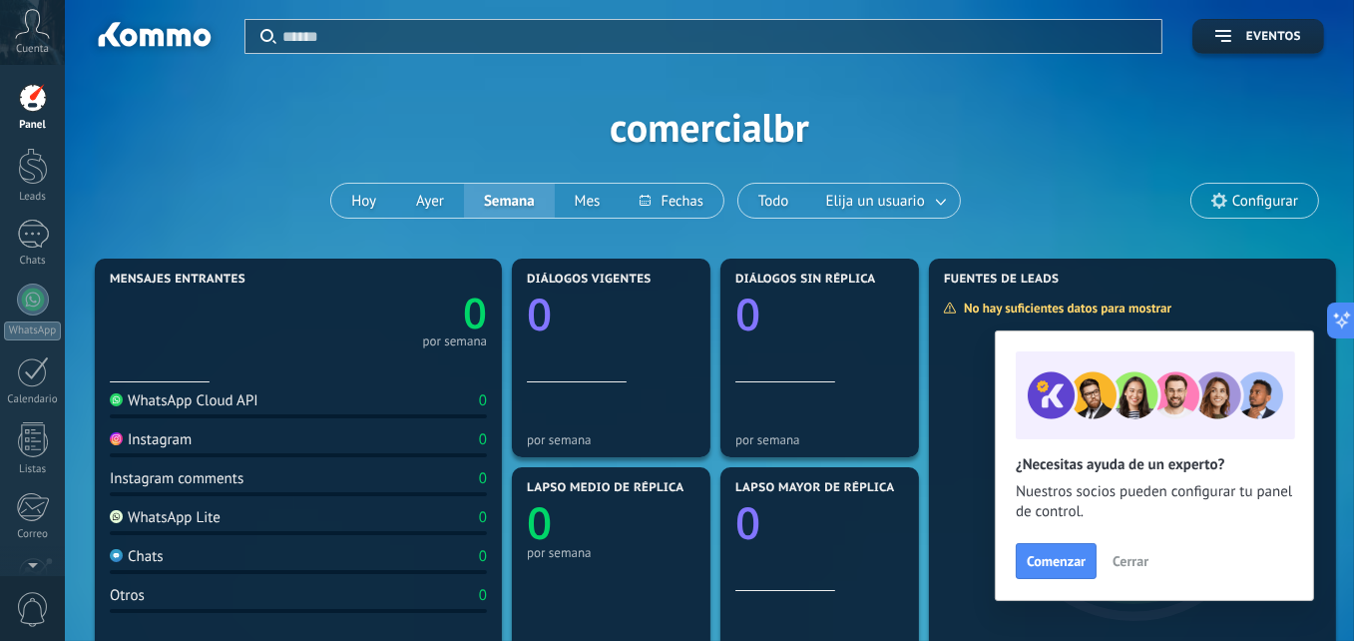
click at [174, 168] on div "Aplicar Eventos comercialbr [DATE] [DATE] Semana Mes Todo Elija un usuario Conf…" at bounding box center [709, 126] width 1229 height 253
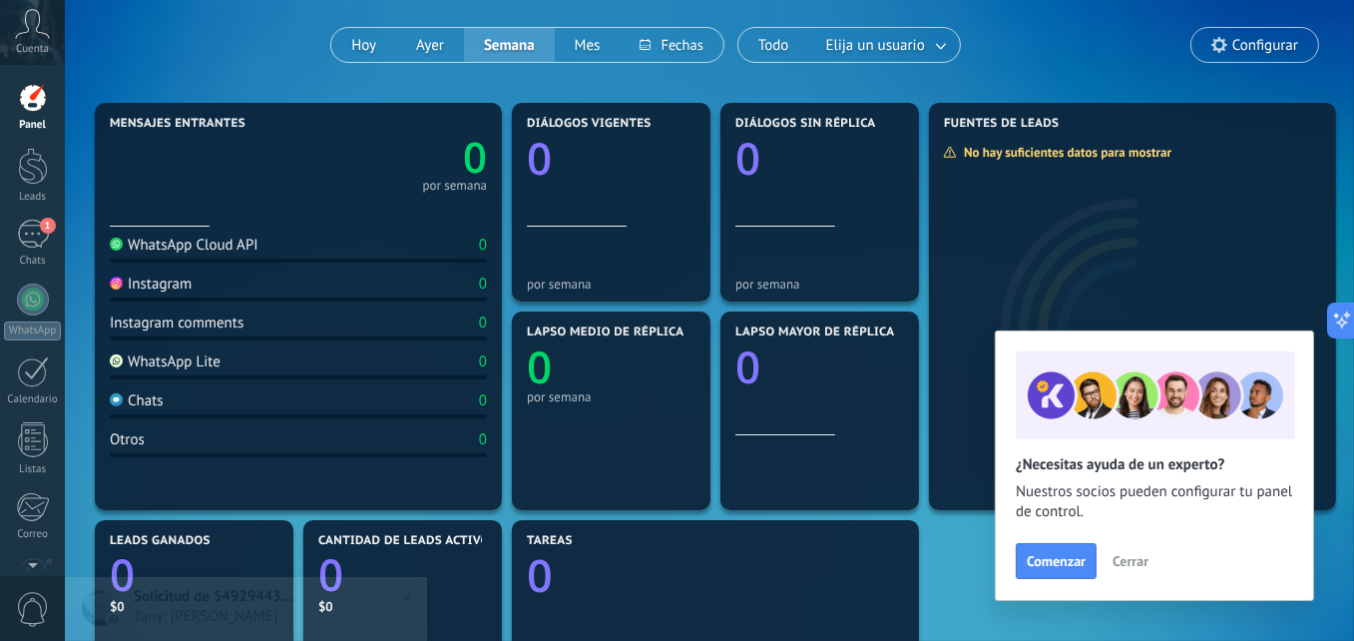
scroll to position [100, 0]
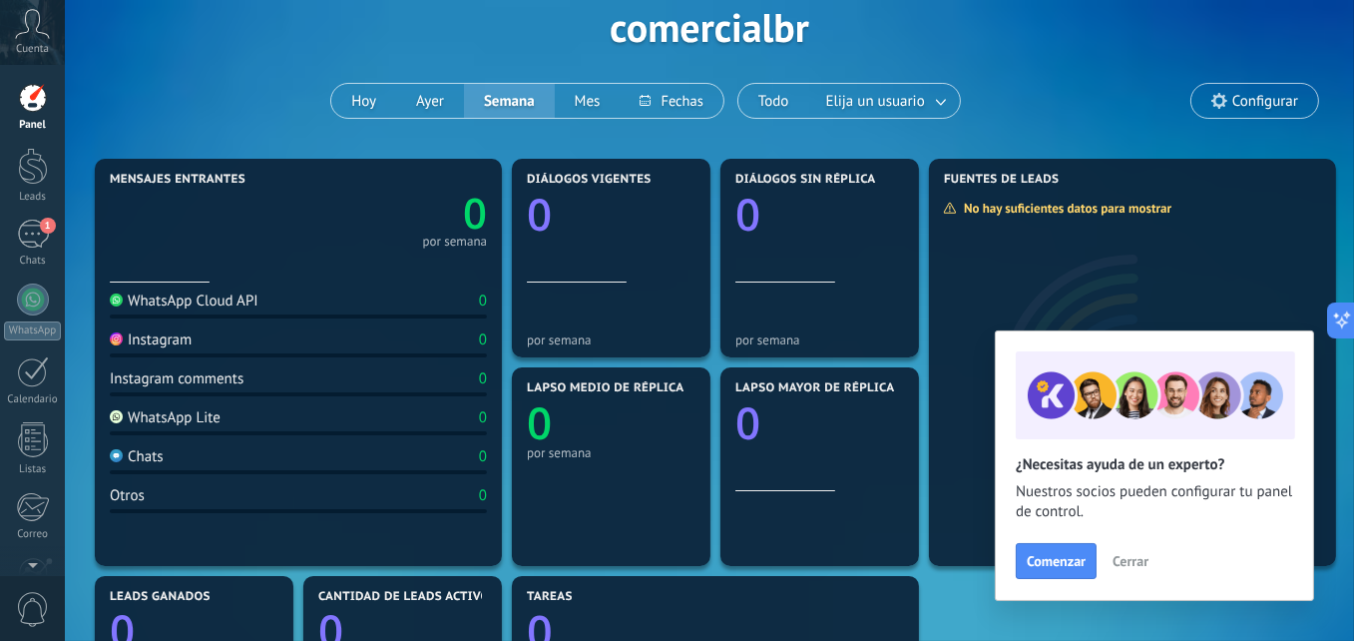
click at [1114, 563] on span "Cerrar" at bounding box center [1130, 561] width 36 height 14
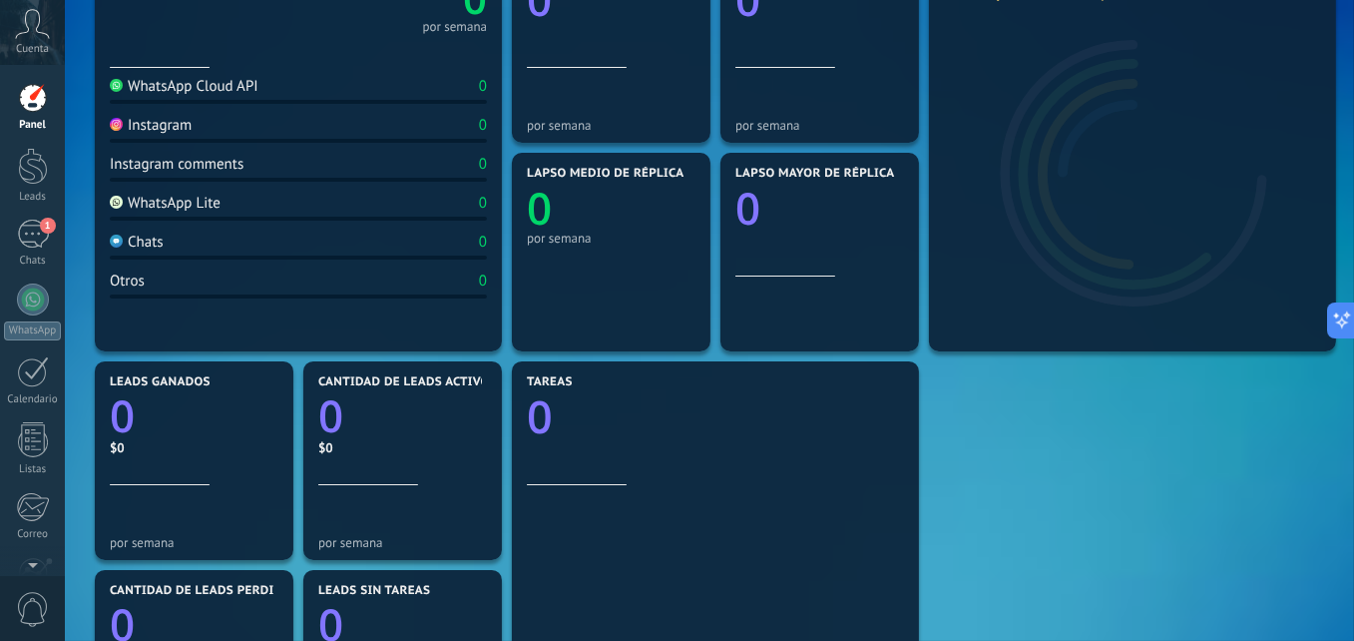
scroll to position [399, 0]
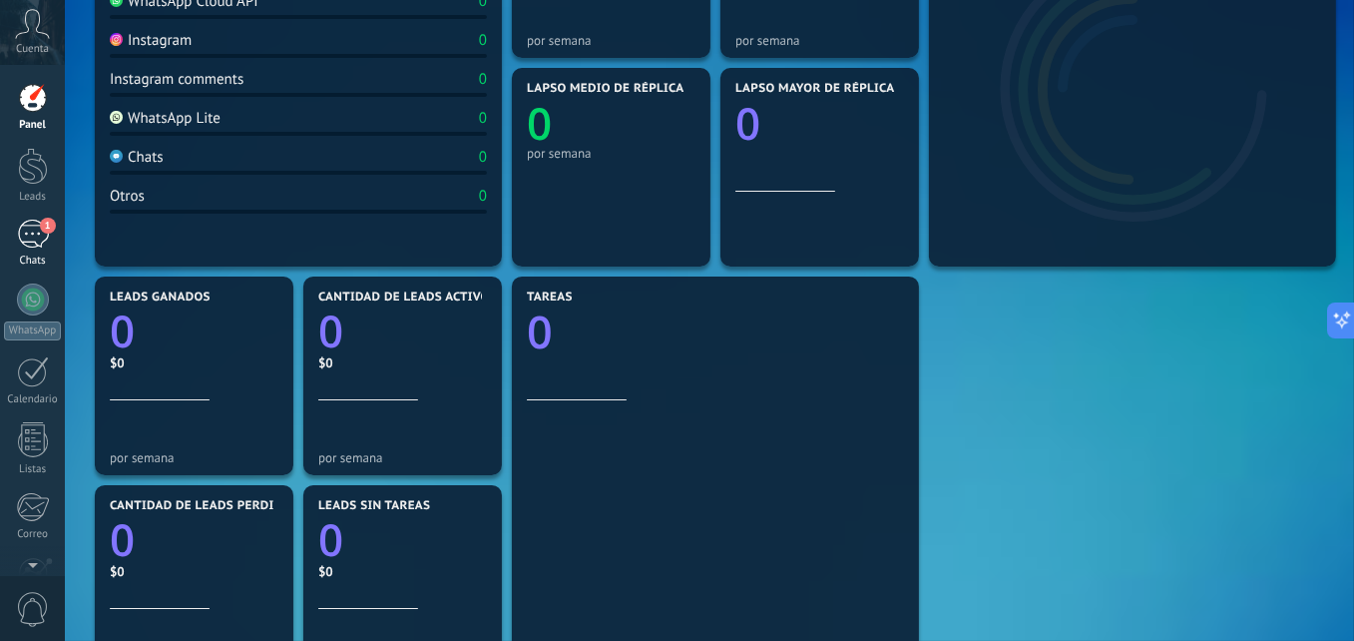
click at [35, 242] on div "1" at bounding box center [33, 233] width 32 height 29
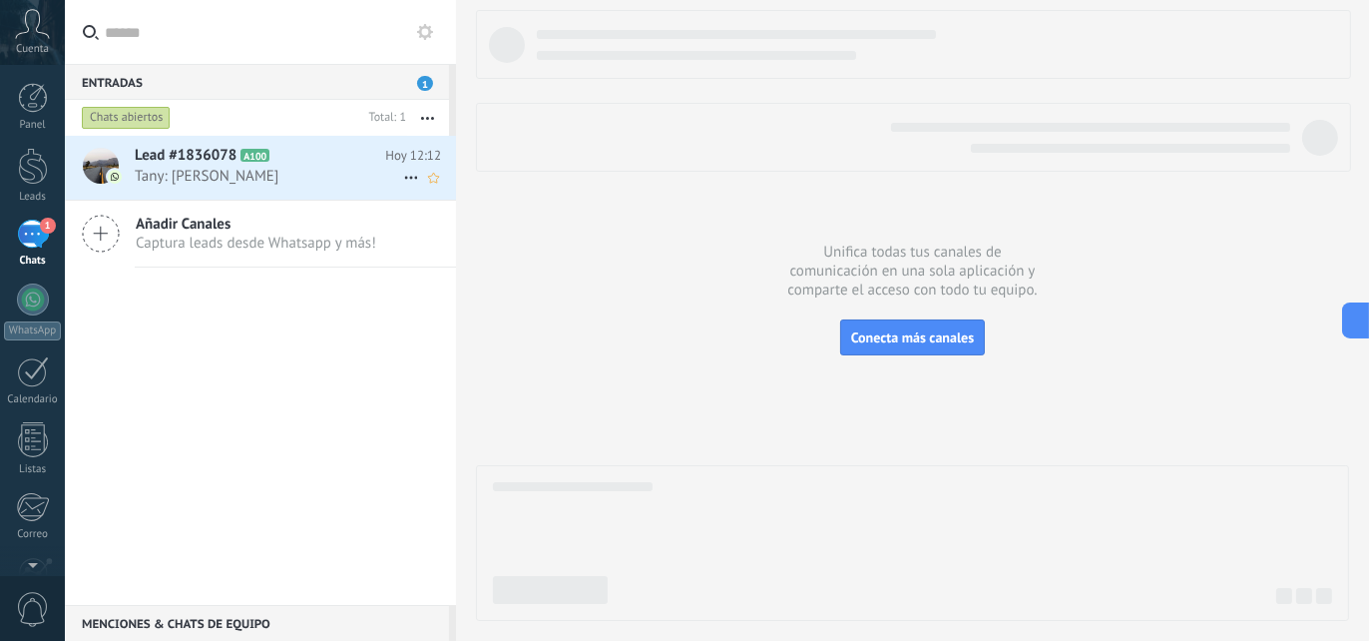
click at [207, 168] on span "Tany: [PERSON_NAME]" at bounding box center [269, 176] width 268 height 19
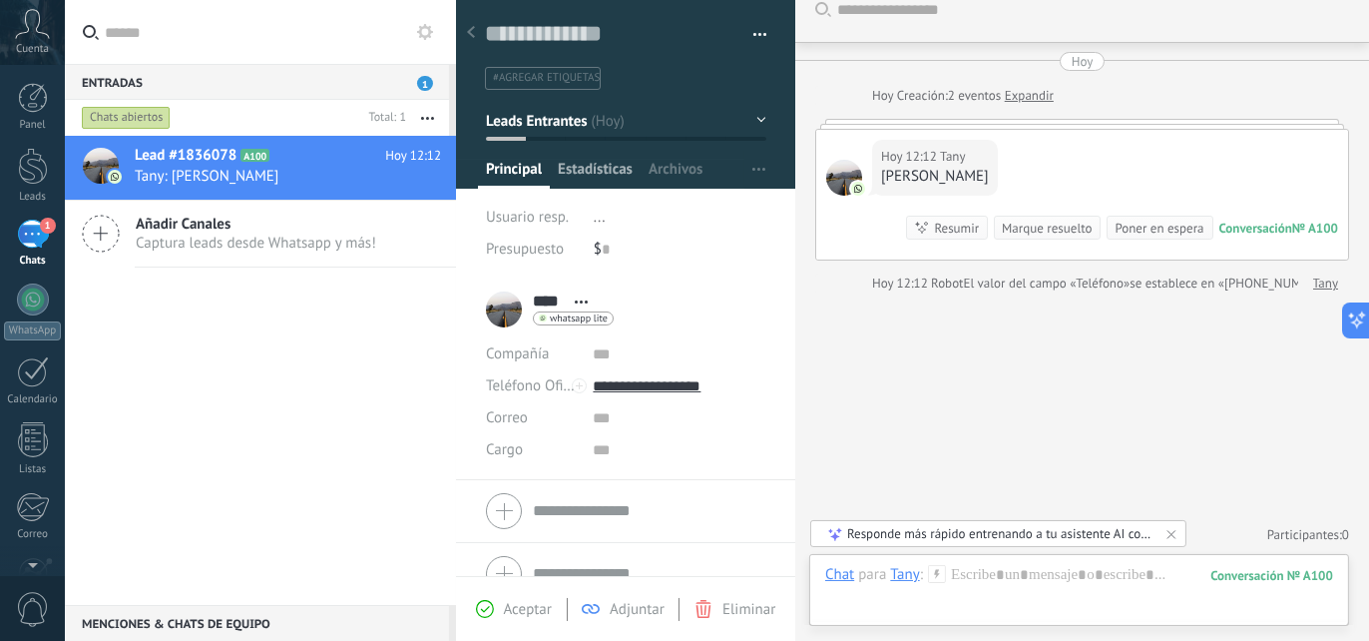
click at [594, 170] on span "Estadísticas" at bounding box center [595, 174] width 75 height 29
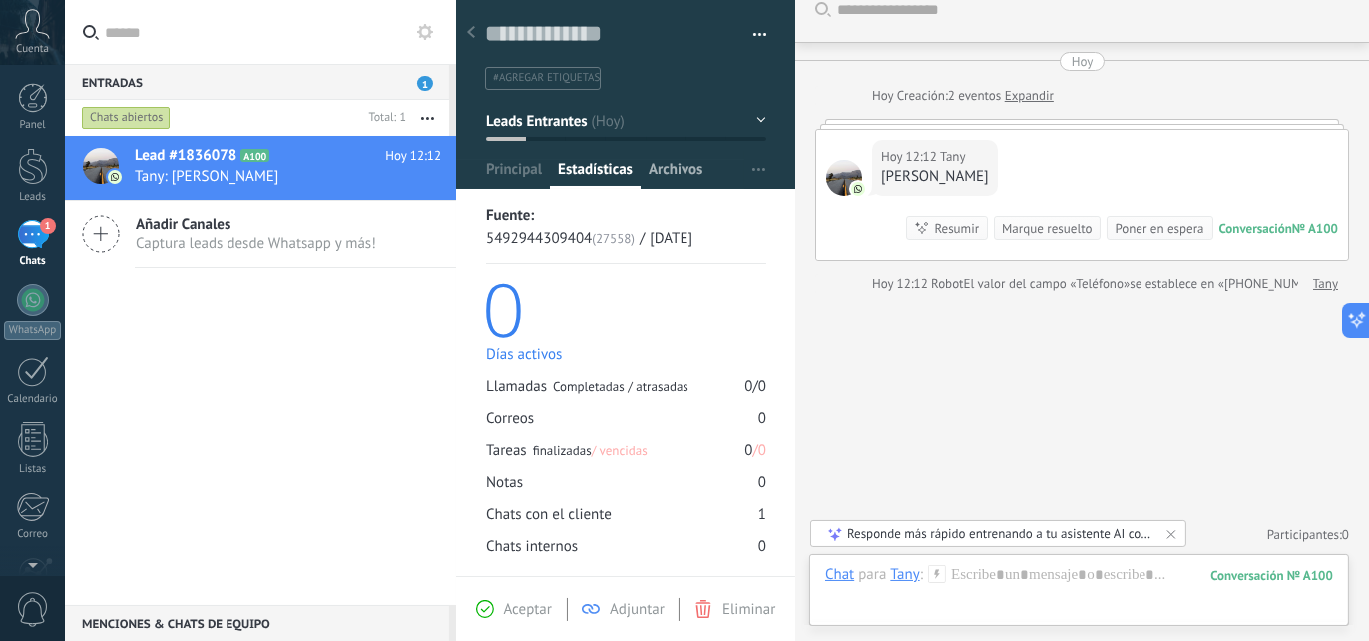
click at [668, 168] on span "Archivos" at bounding box center [675, 174] width 54 height 29
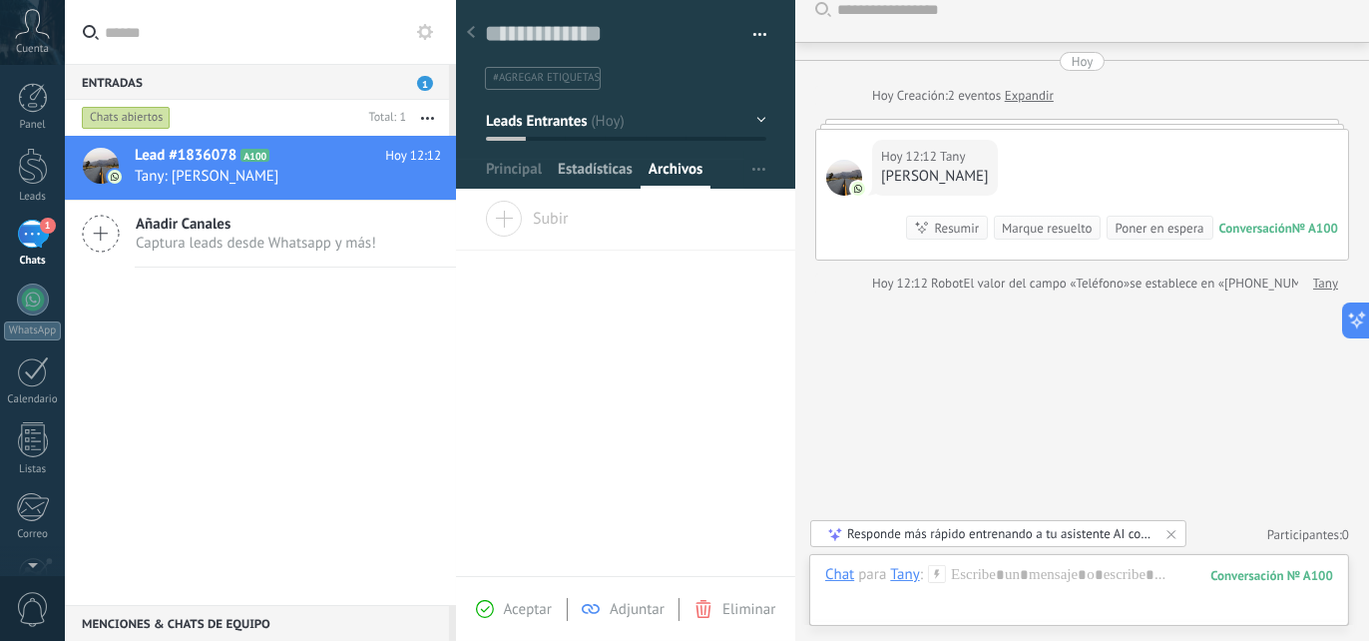
click at [621, 168] on span "Estadísticas" at bounding box center [595, 174] width 75 height 29
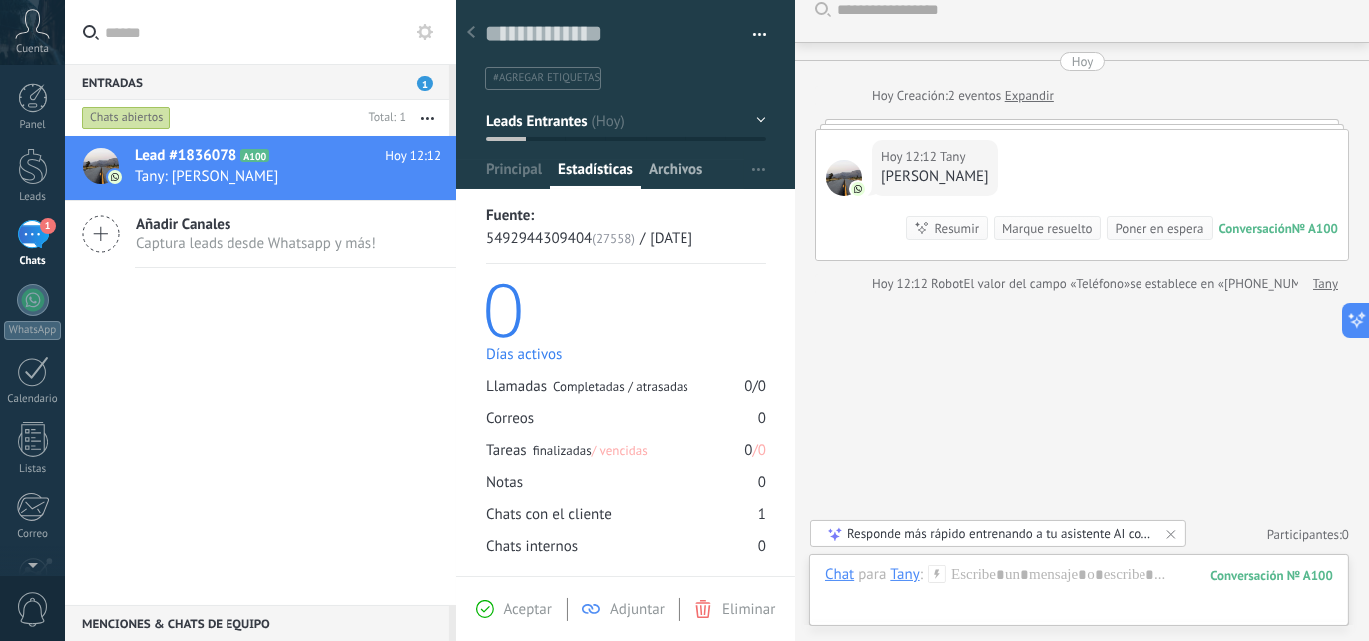
click at [665, 174] on span "Archivos" at bounding box center [675, 174] width 54 height 29
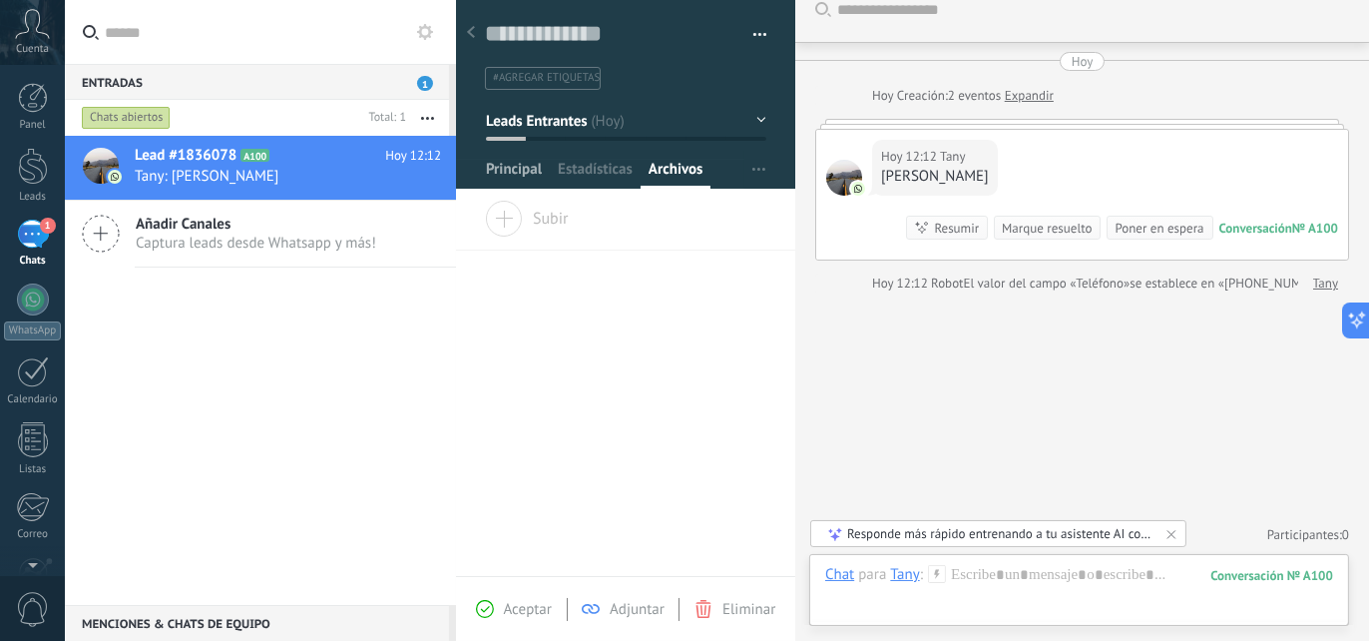
click at [515, 167] on span "Principal" at bounding box center [514, 174] width 56 height 29
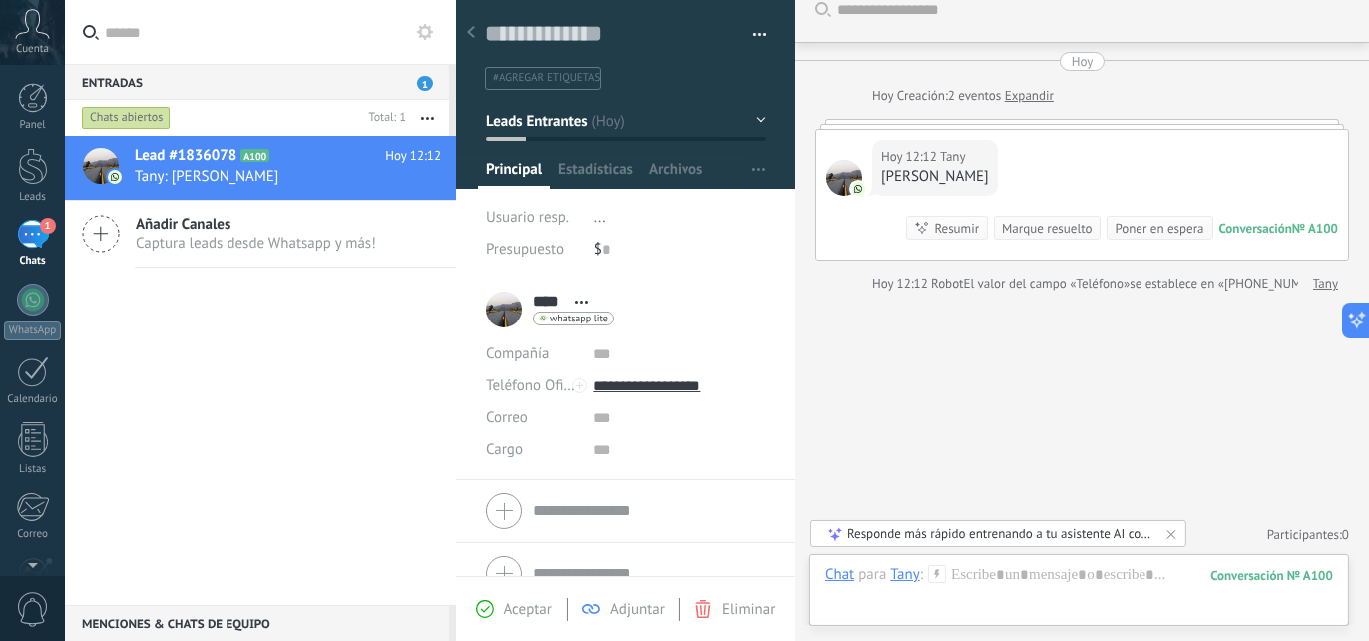
click at [578, 73] on span "#agregar etiquetas" at bounding box center [546, 78] width 107 height 14
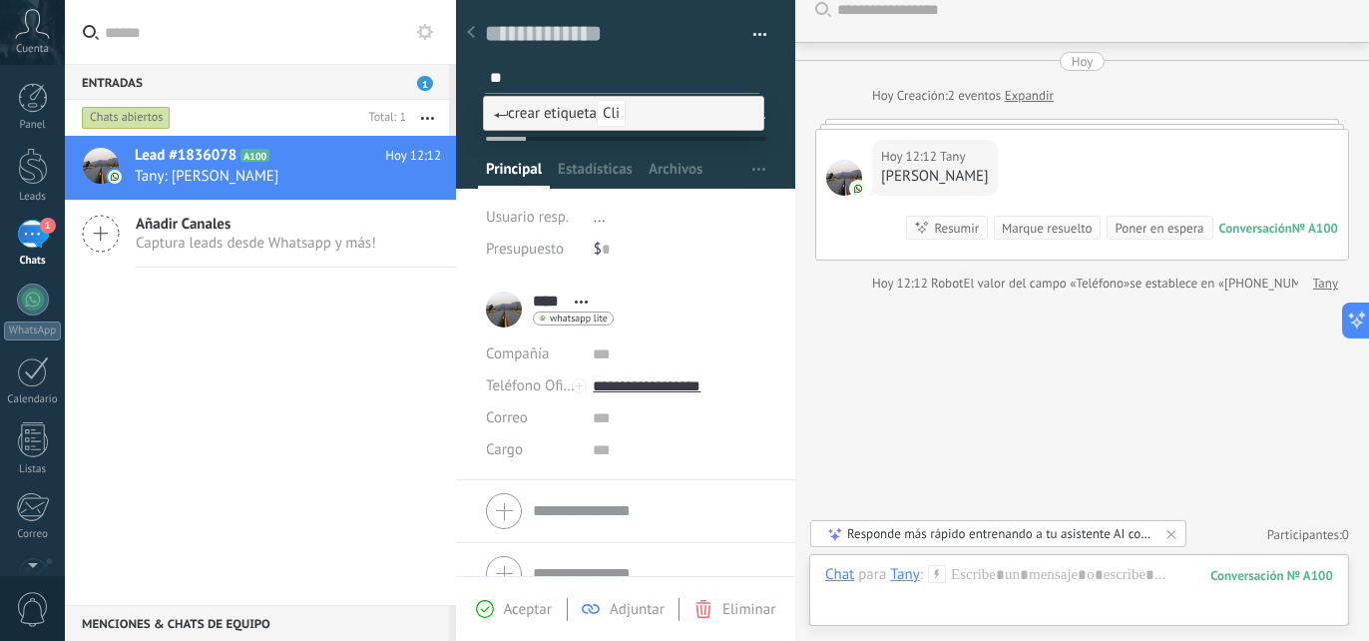
type input "*"
type input "*******"
click at [512, 110] on span "crear etiqueta Octubre" at bounding box center [577, 113] width 166 height 19
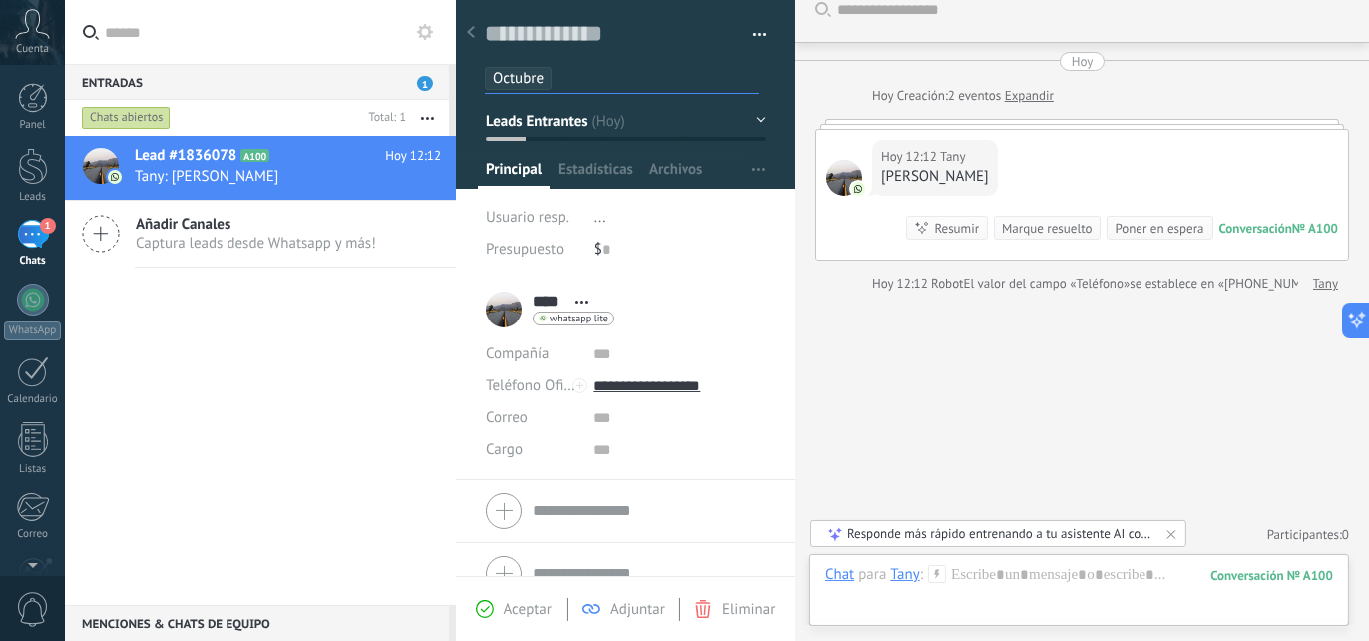
click at [702, 75] on input "text" at bounding box center [660, 78] width 198 height 21
click at [758, 113] on button "Leads Entrantes" at bounding box center [626, 121] width 280 height 36
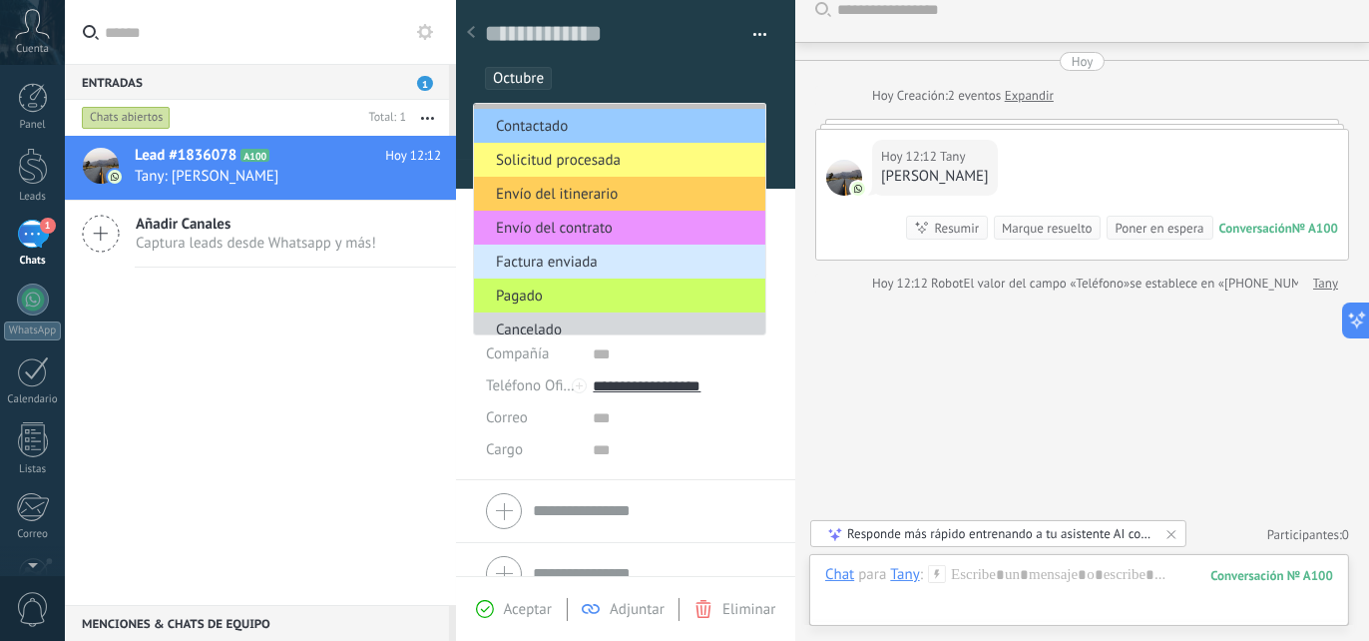
scroll to position [43, 0]
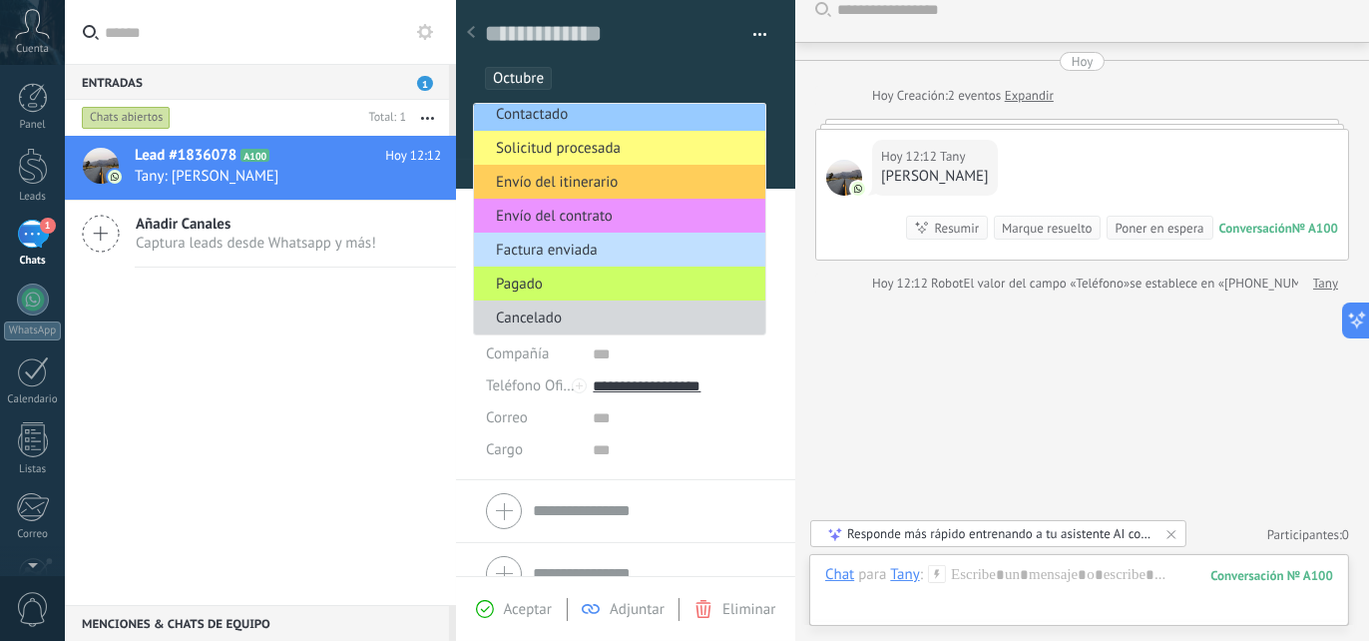
click at [476, 29] on div at bounding box center [471, 33] width 28 height 39
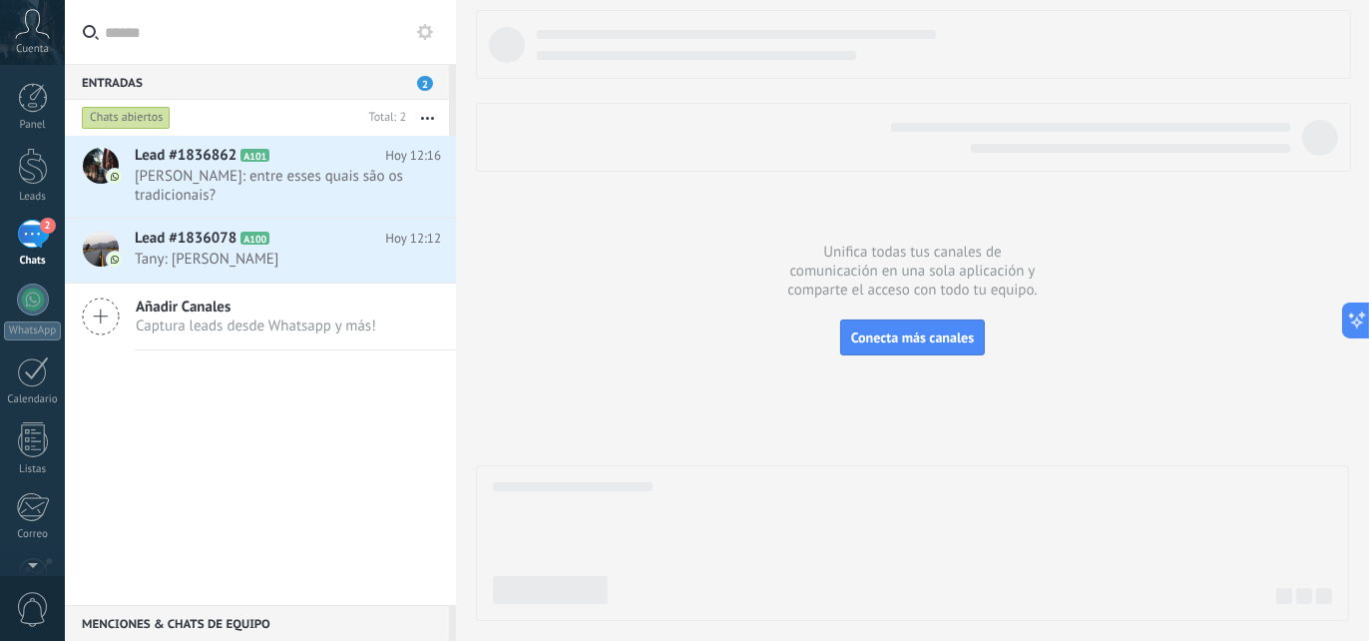
click at [47, 57] on div "Cuenta" at bounding box center [32, 32] width 65 height 65
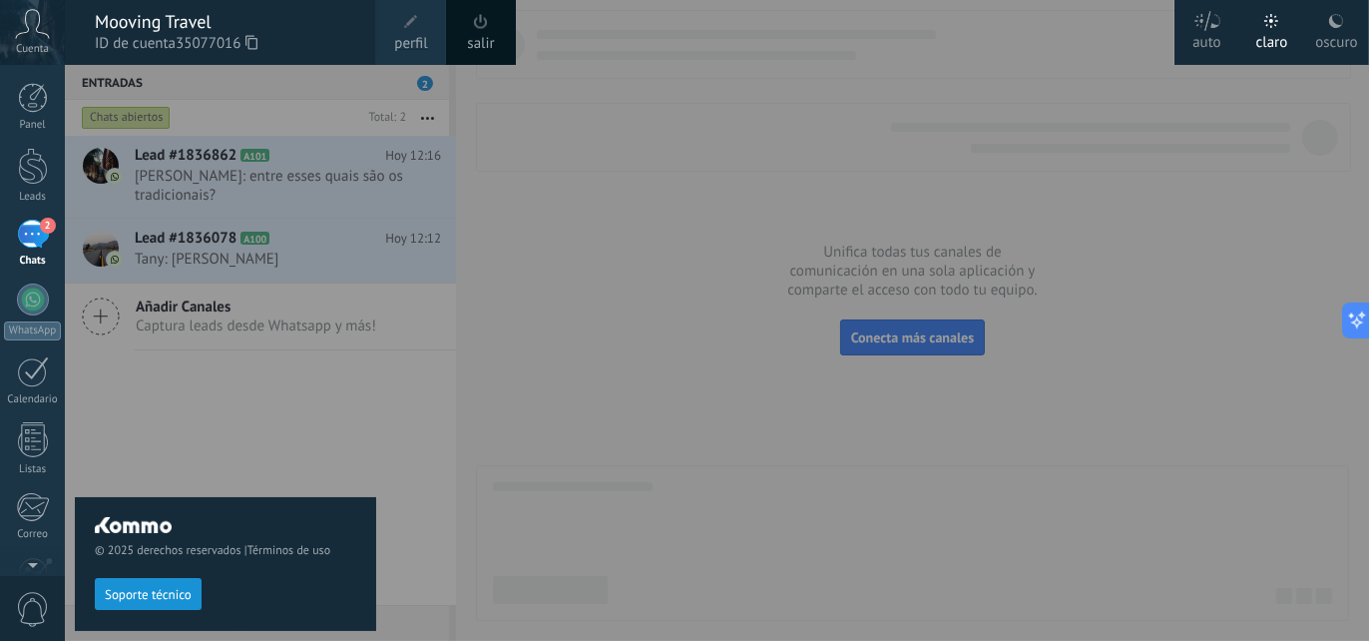
click at [411, 38] on span "perfil" at bounding box center [410, 44] width 33 height 22
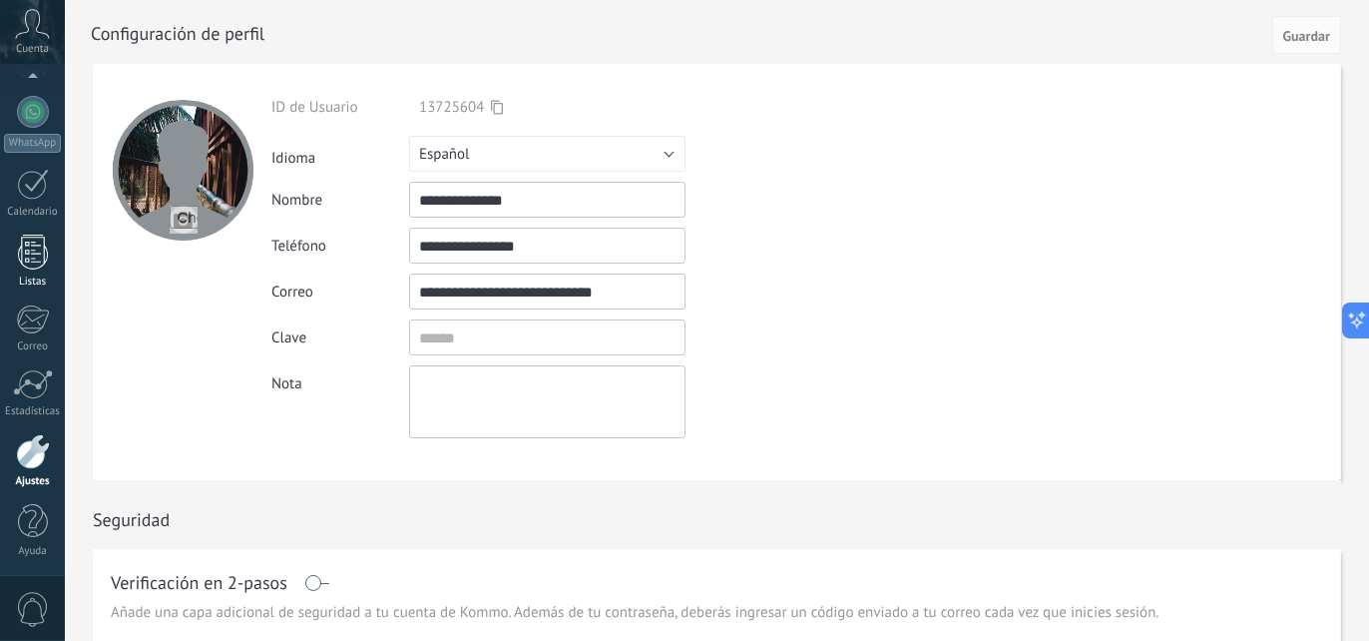
click at [40, 248] on div at bounding box center [33, 251] width 30 height 35
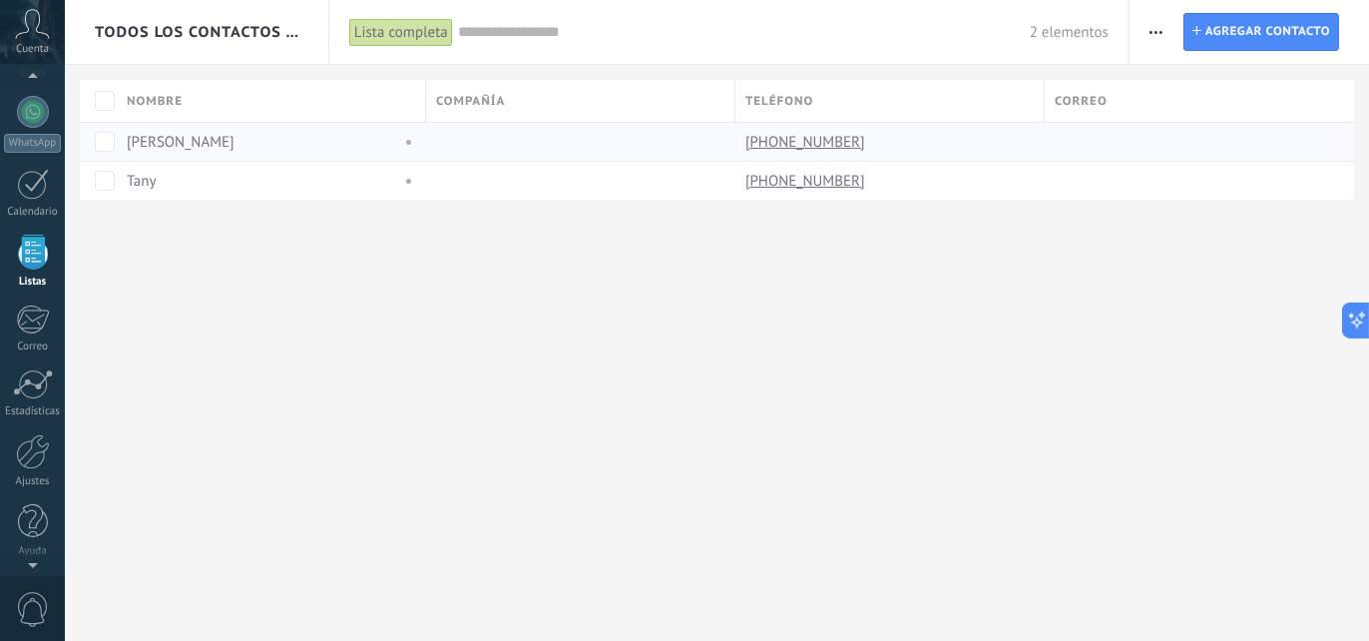
scroll to position [122, 0]
click at [26, 110] on div "2" at bounding box center [33, 112] width 32 height 29
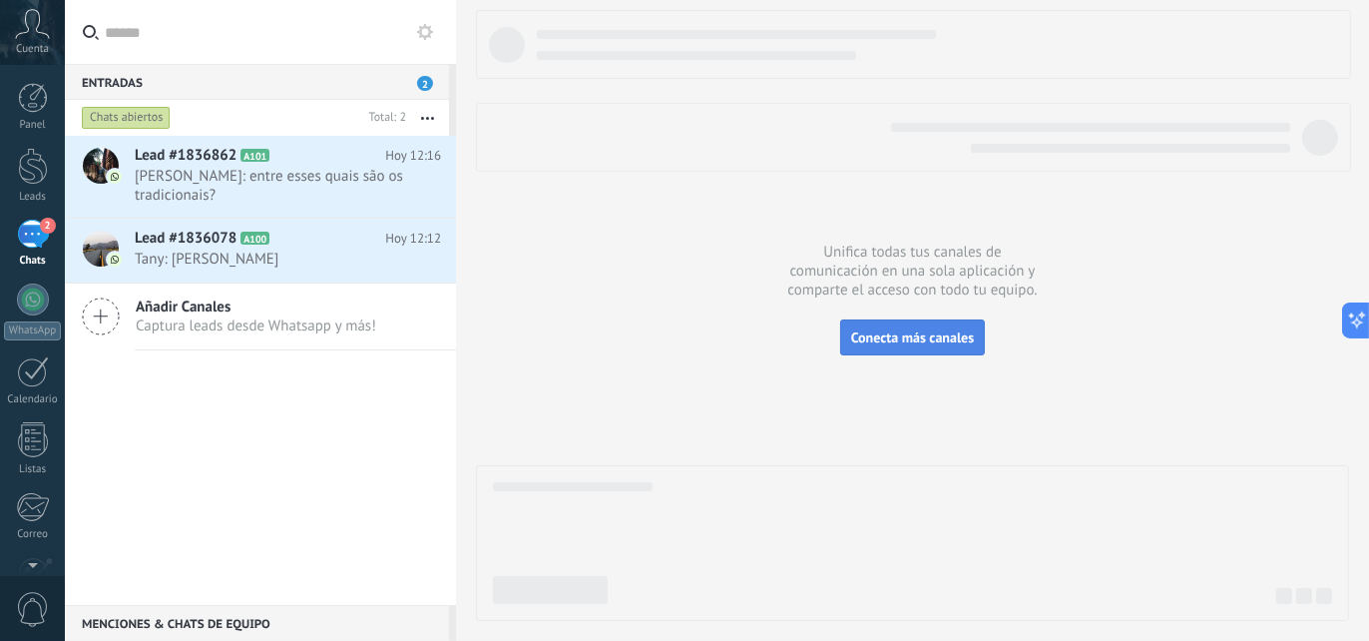
click at [931, 339] on span "Conecta más canales" at bounding box center [912, 337] width 123 height 18
click at [952, 326] on div "Entradas 2 Chats abiertos Total: 2 Silenciar Acciones múltiples Ordenar Más rec…" at bounding box center [717, 320] width 1304 height 641
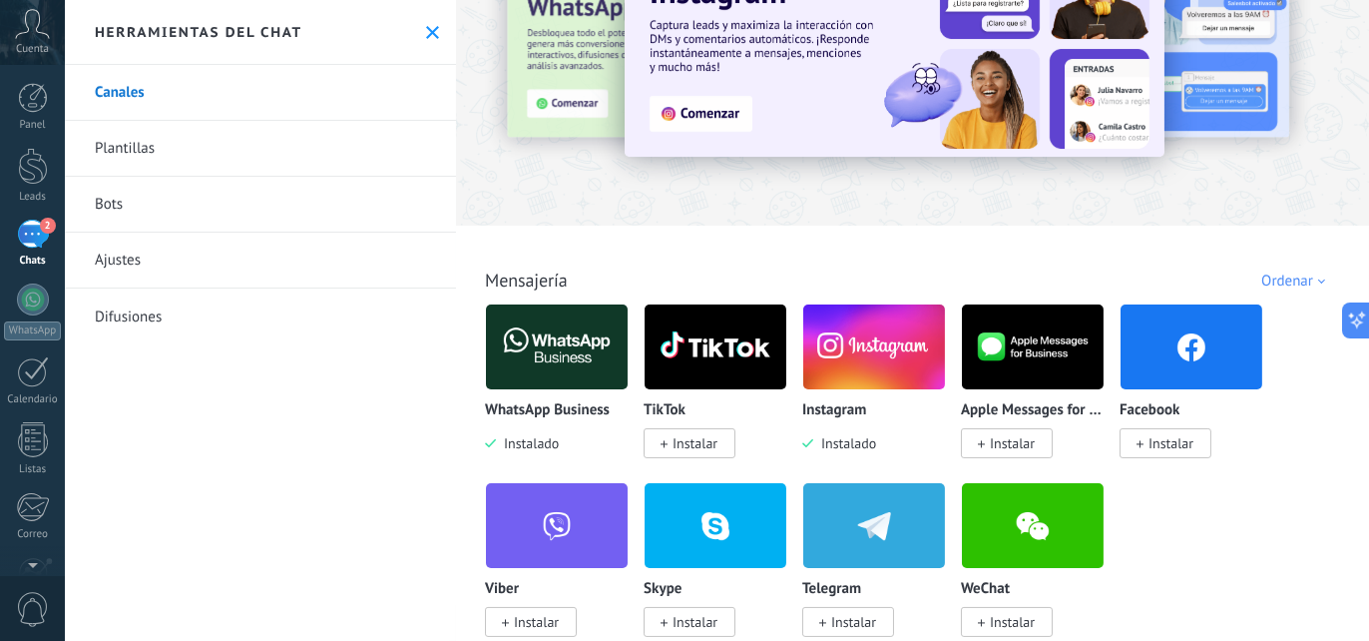
scroll to position [200, 0]
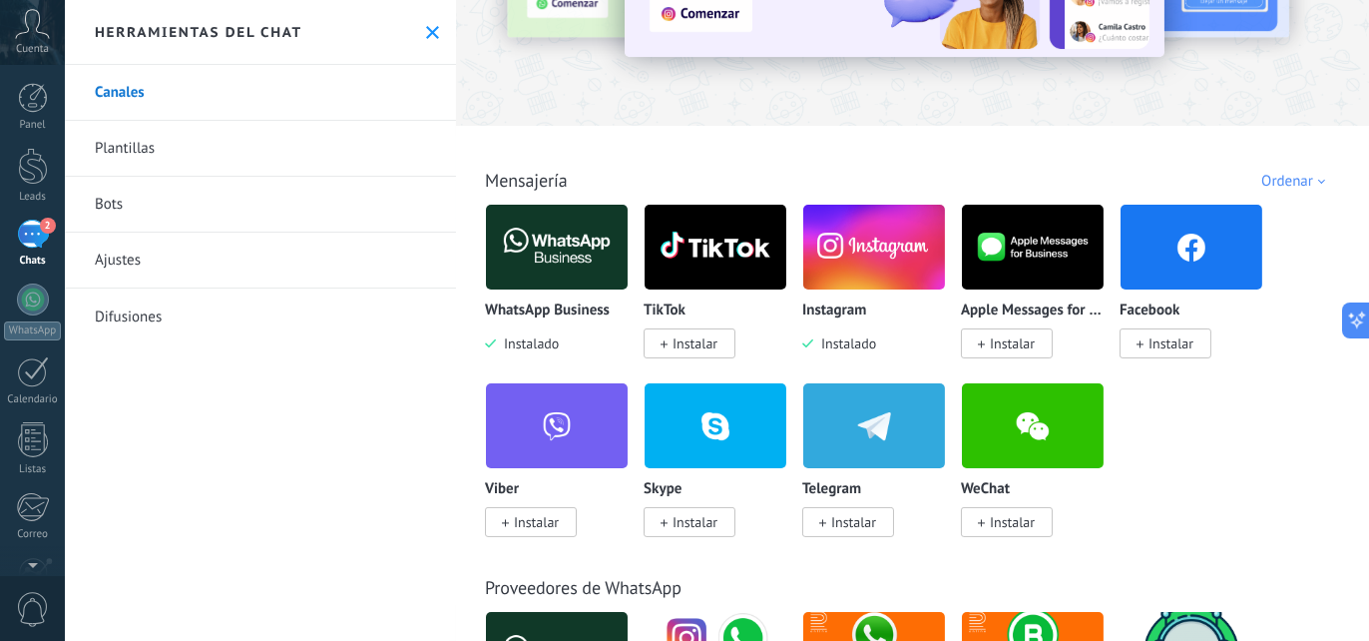
click at [1159, 344] on span "Instalar" at bounding box center [1170, 343] width 45 height 18
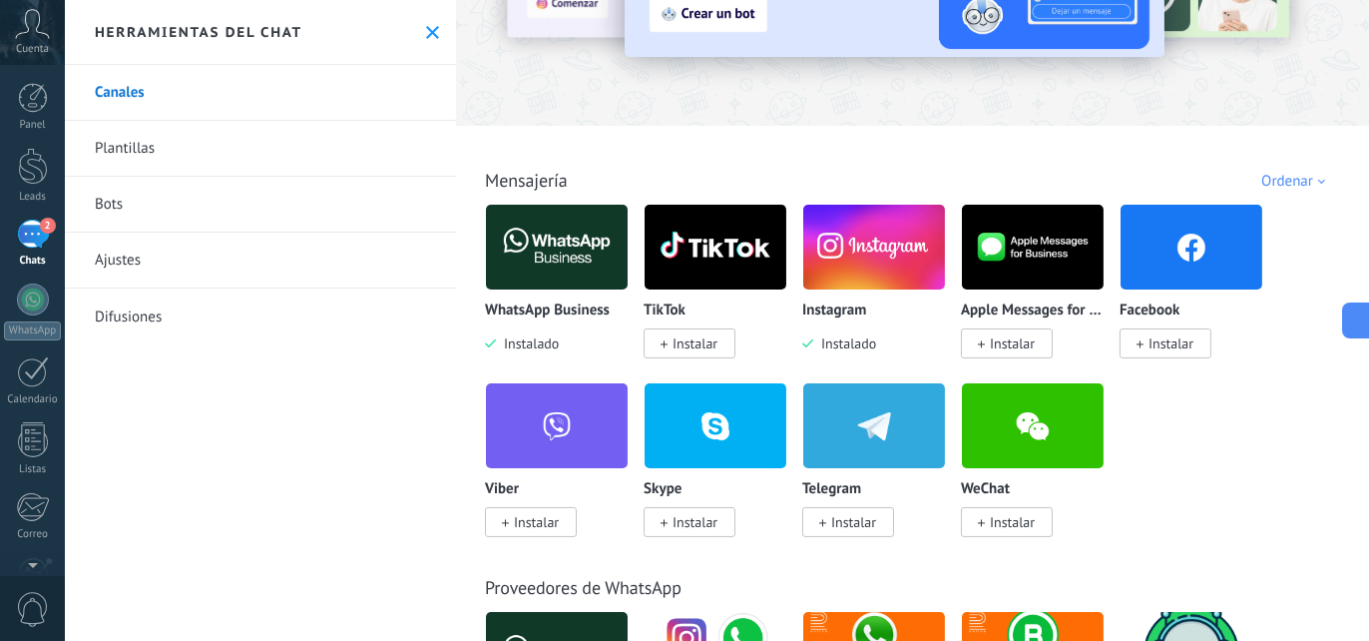
click at [1167, 348] on span "Instalar" at bounding box center [1170, 343] width 45 height 18
click at [1134, 342] on span "Instalar" at bounding box center [1165, 343] width 92 height 30
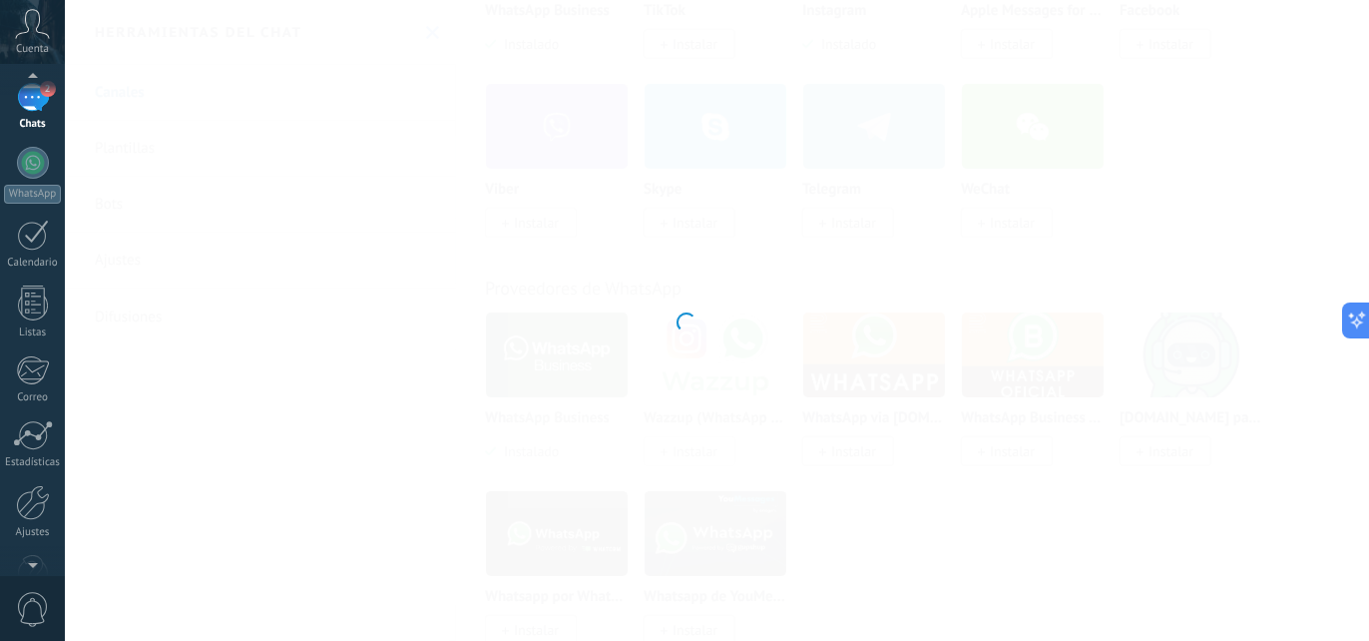
scroll to position [188, 0]
click at [28, 467] on div at bounding box center [33, 451] width 34 height 35
click at [43, 456] on div at bounding box center [33, 451] width 34 height 35
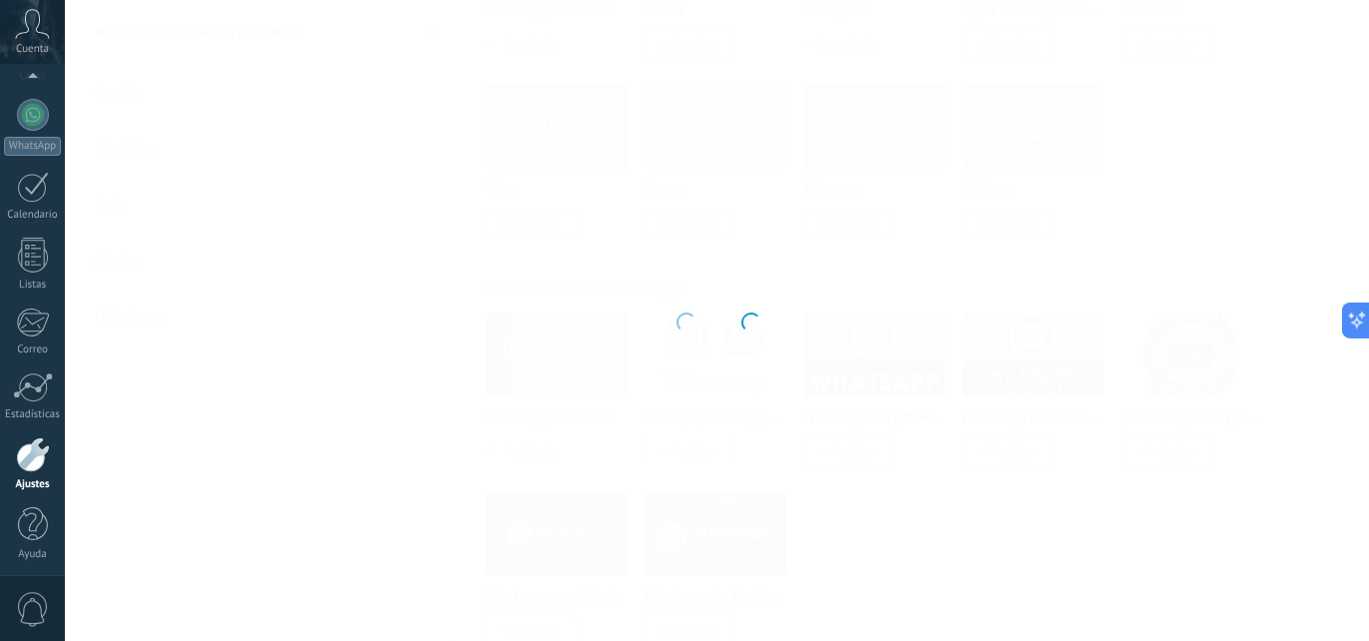
scroll to position [188, 0]
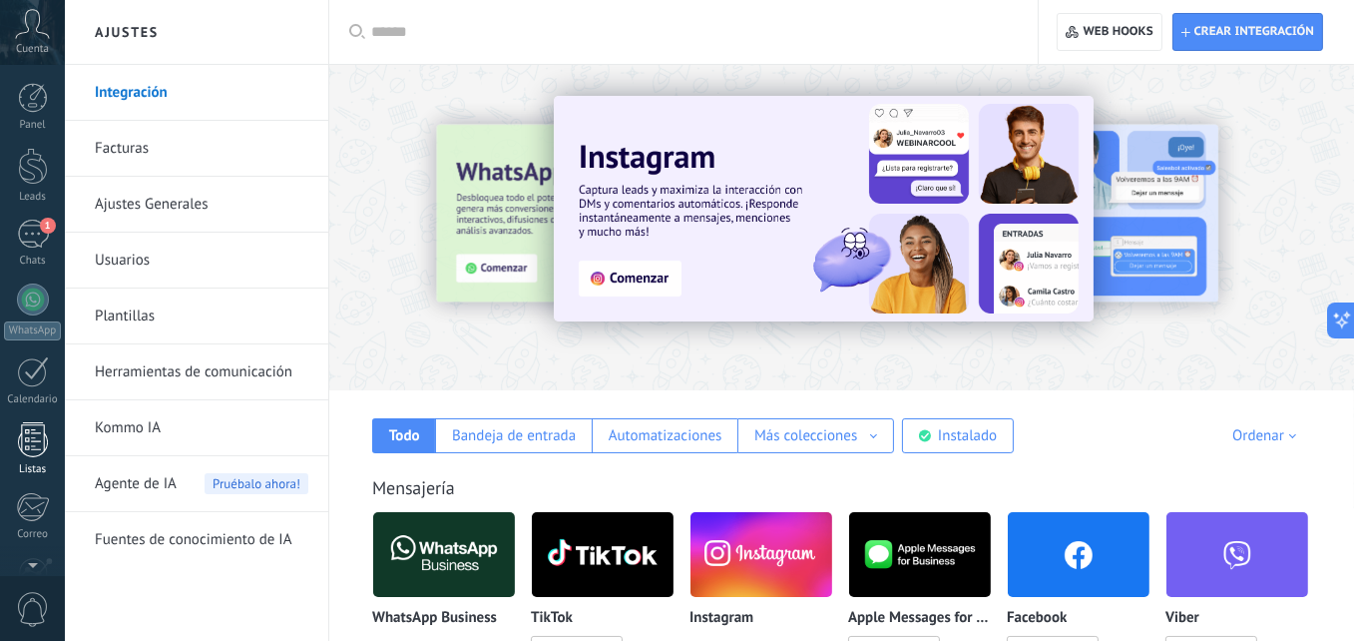
click at [42, 235] on div "Panel Leads 1 Chats WhatsApp Clientes" at bounding box center [32, 424] width 65 height 682
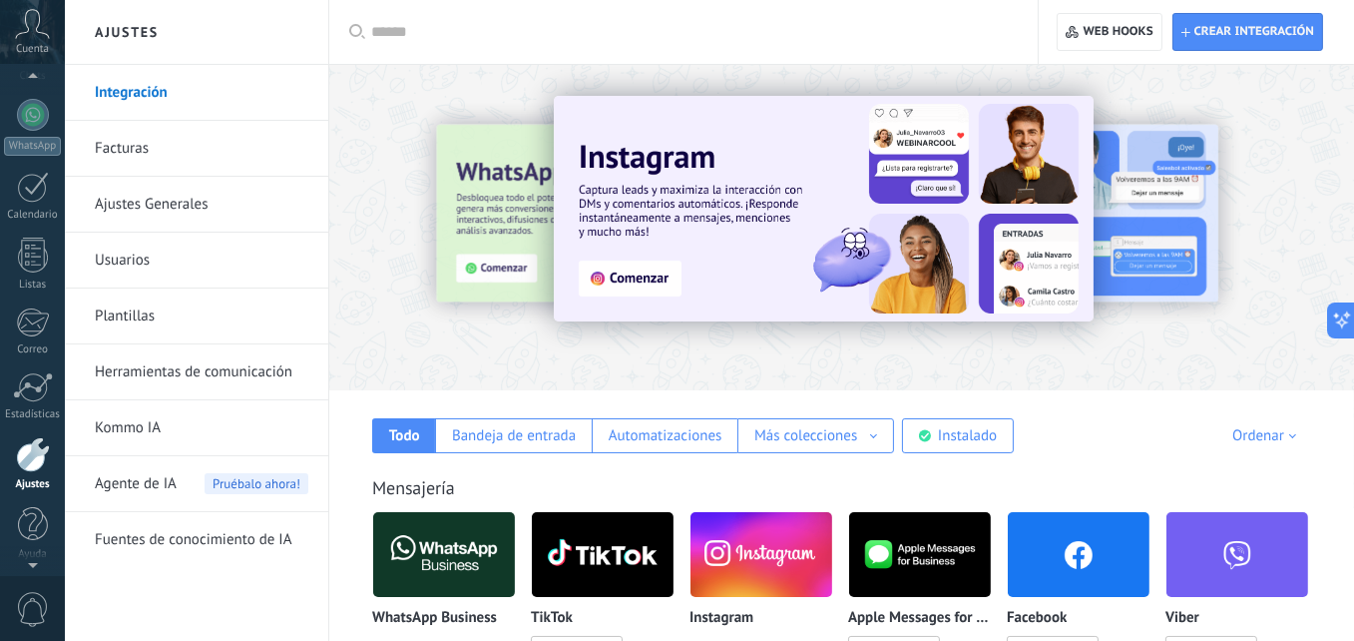
scroll to position [122, 0]
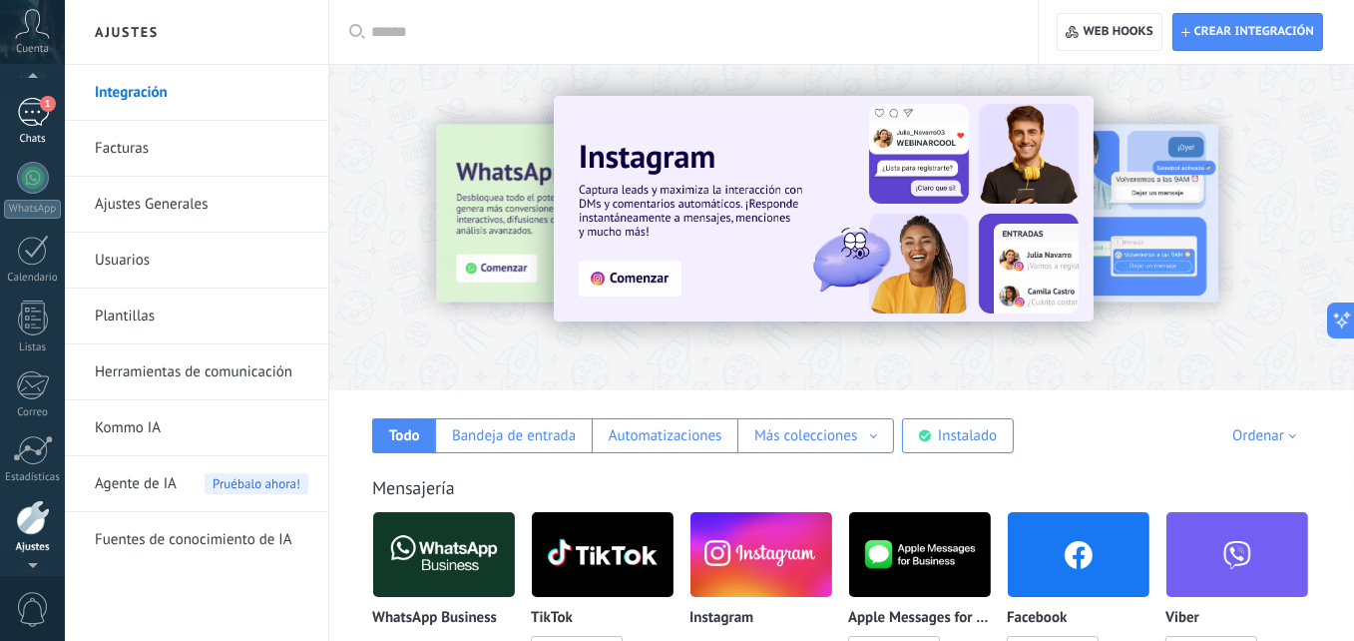
click at [40, 113] on div "1" at bounding box center [33, 112] width 32 height 29
